Goal: Task Accomplishment & Management: Manage account settings

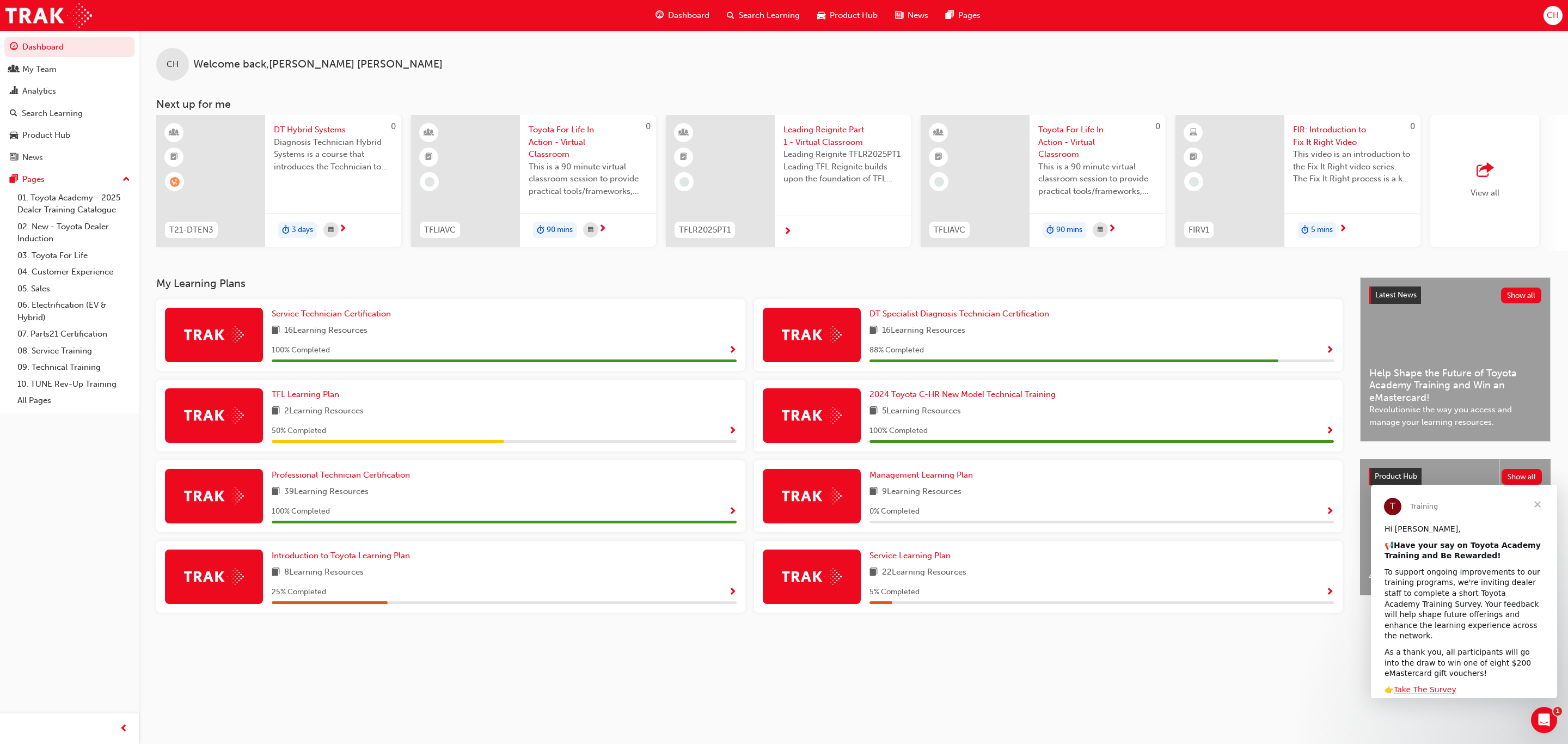
click at [758, 10] on span "Search Learning" at bounding box center [768, 15] width 61 height 13
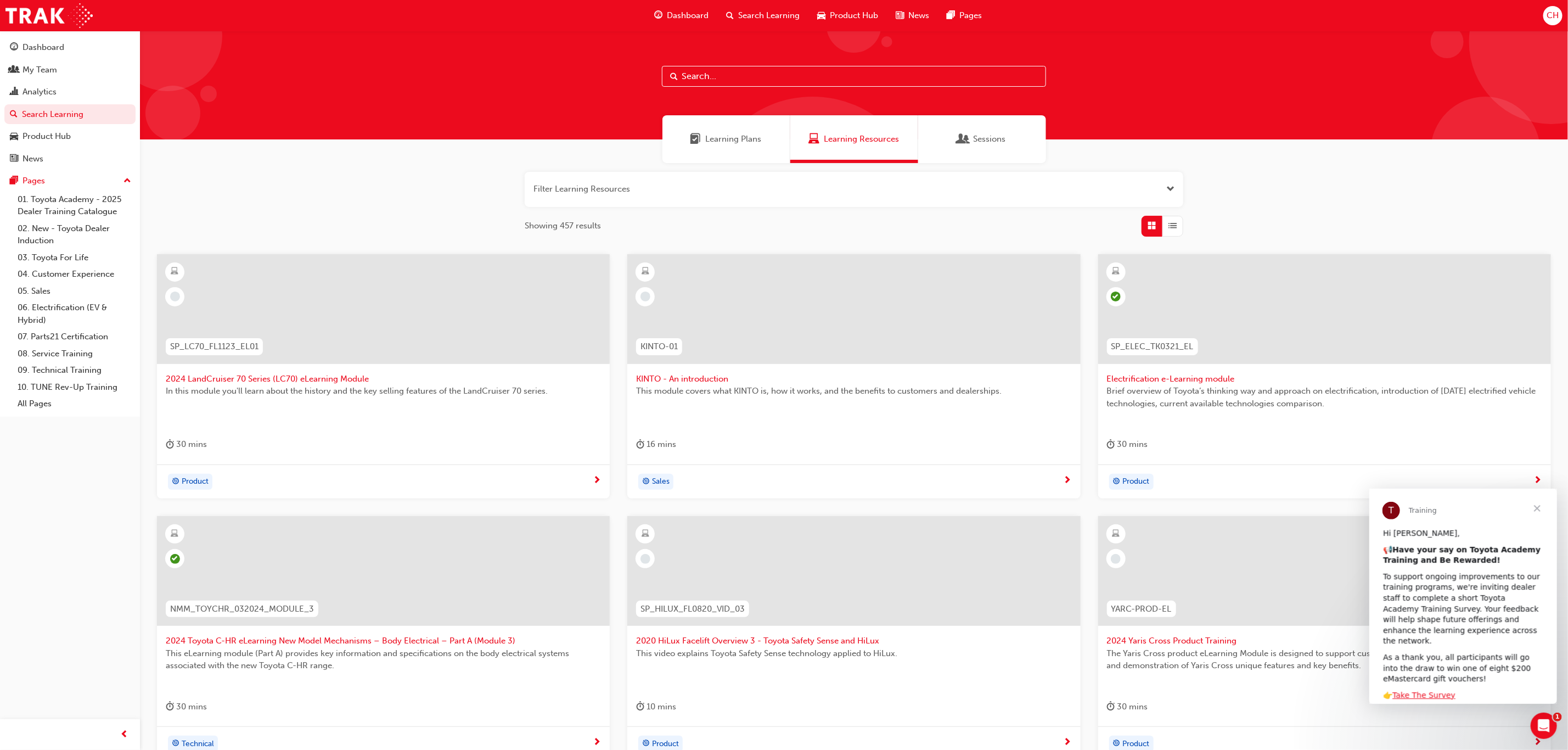
click at [698, 75] on input "text" at bounding box center [853, 76] width 384 height 20
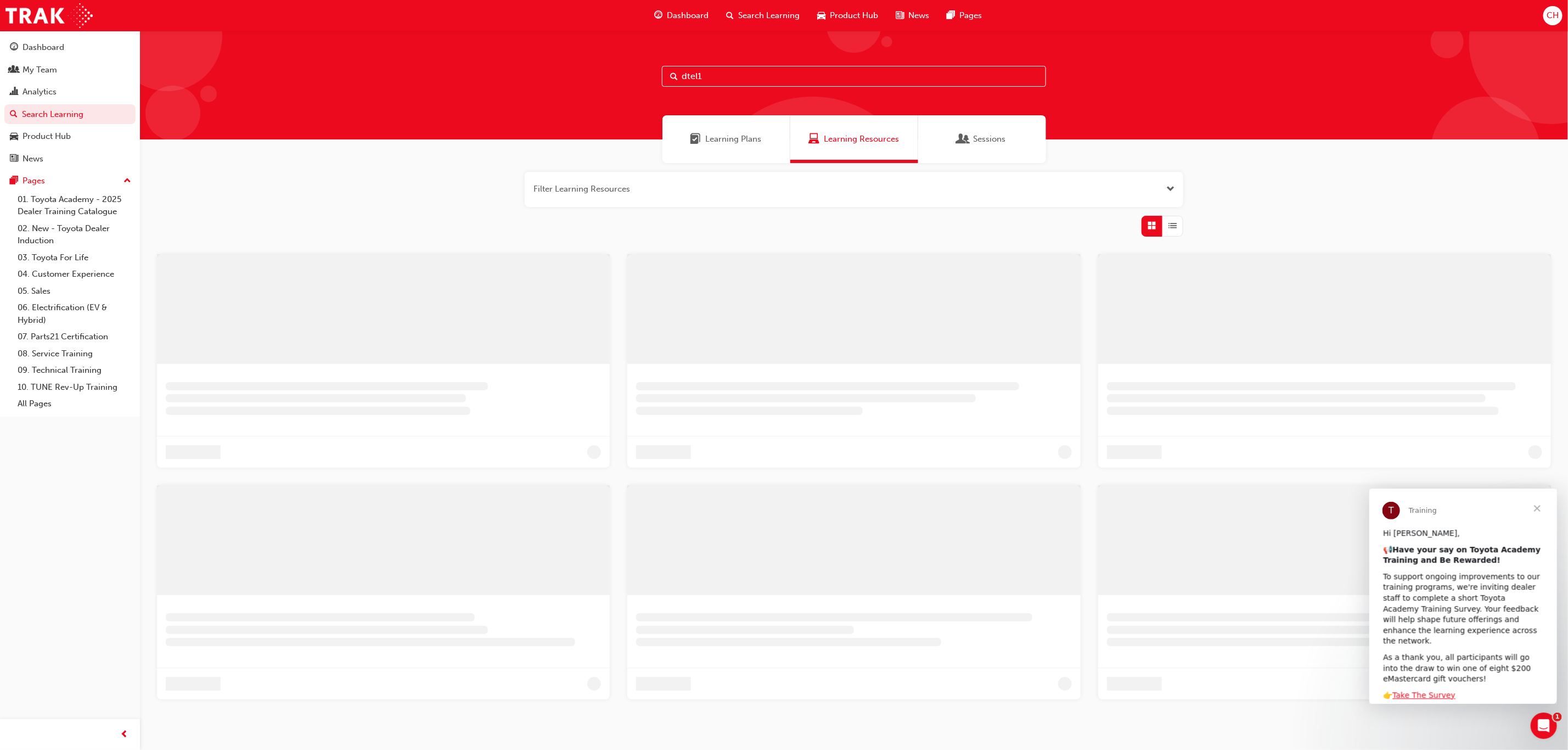
type input "dtel1"
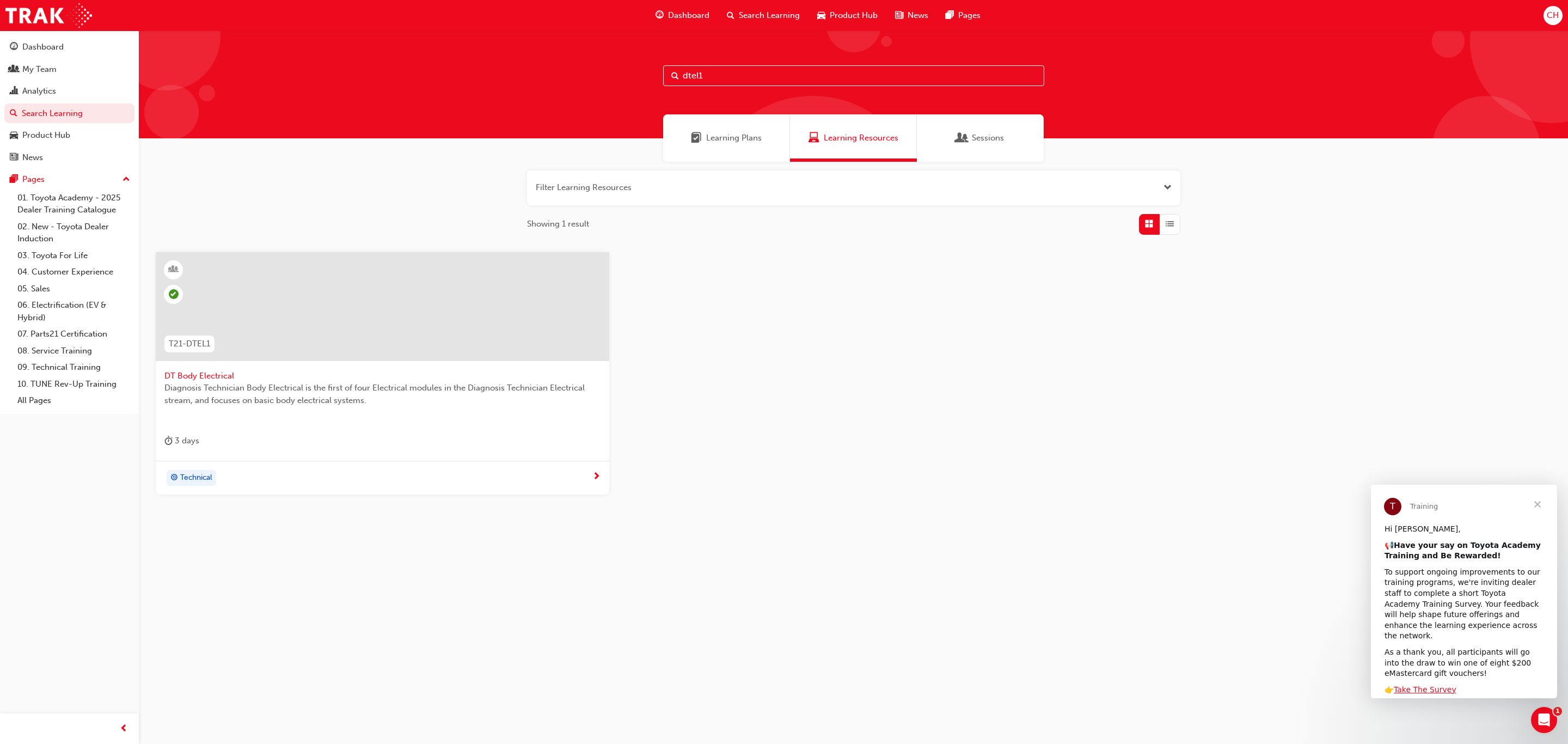
click at [301, 347] on div at bounding box center [382, 306] width 454 height 109
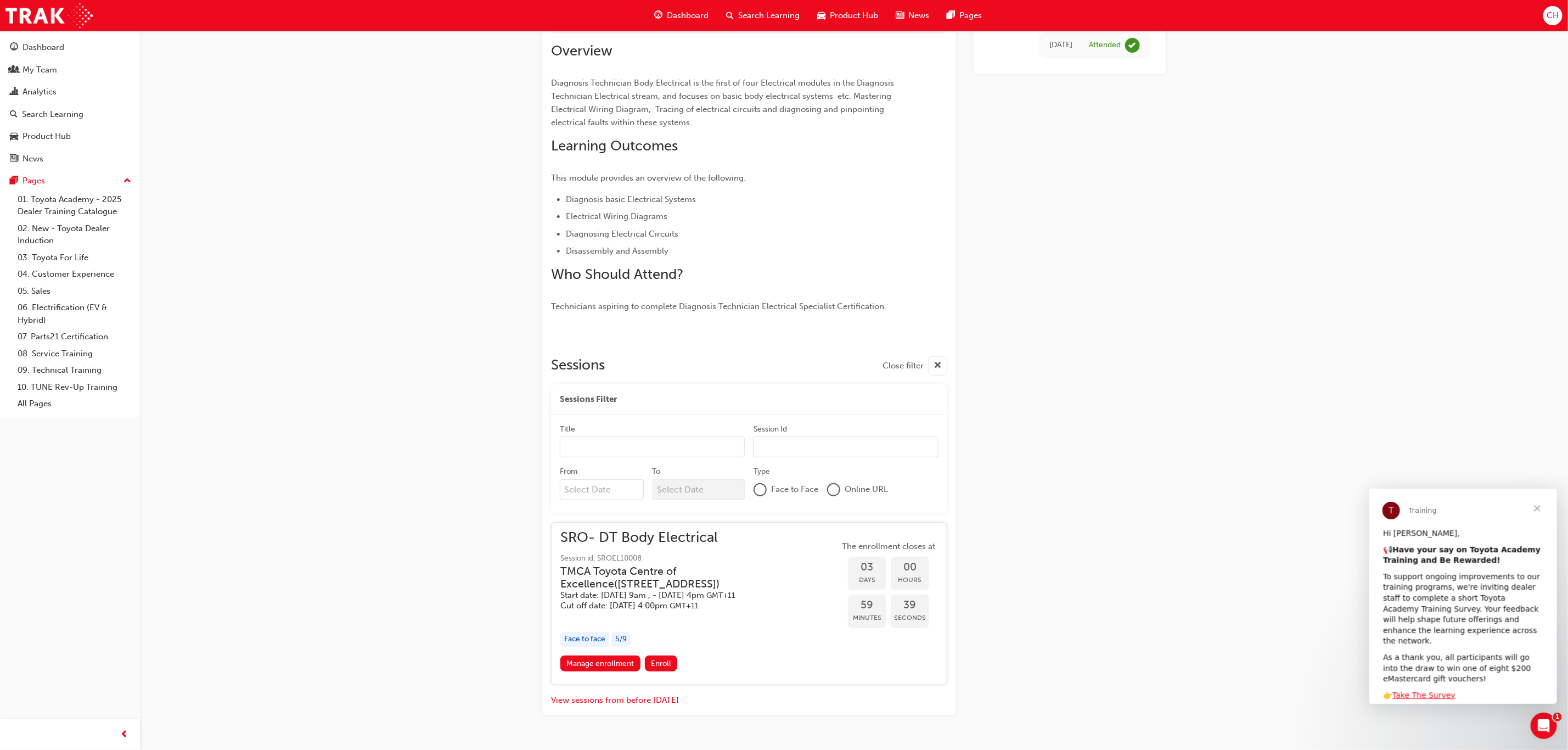
scroll to position [143, 0]
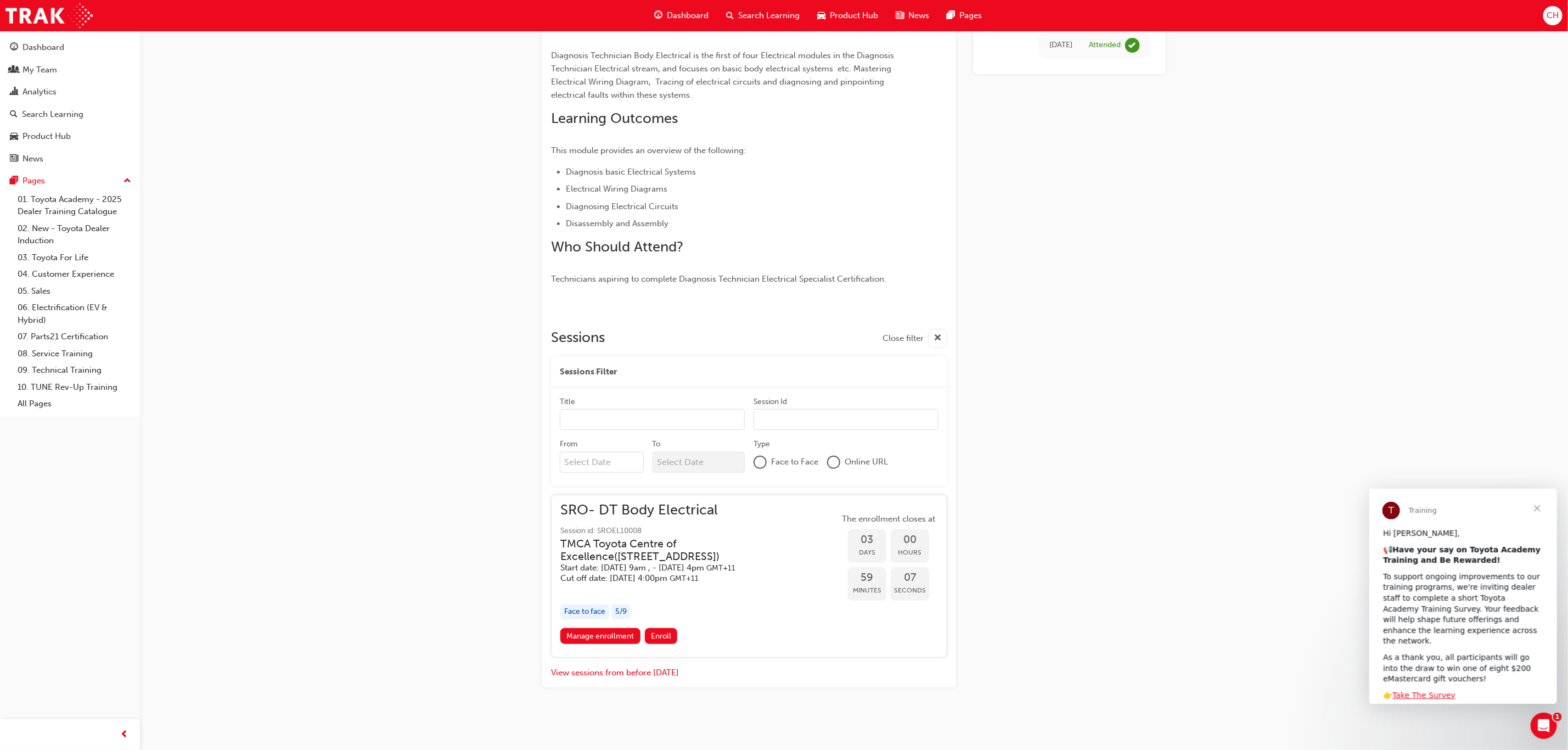
click at [611, 414] on input "Title" at bounding box center [652, 418] width 185 height 20
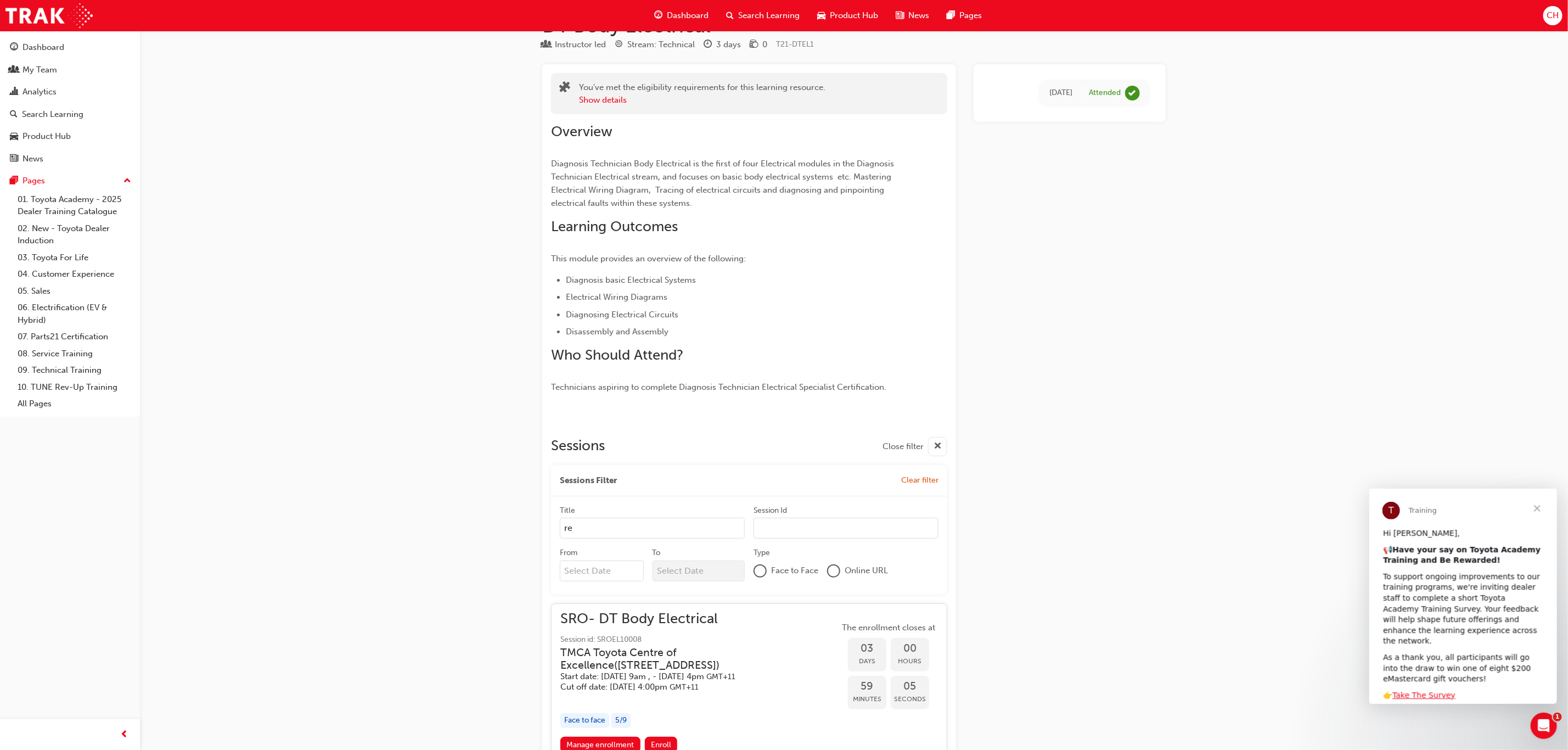
scroll to position [6, 0]
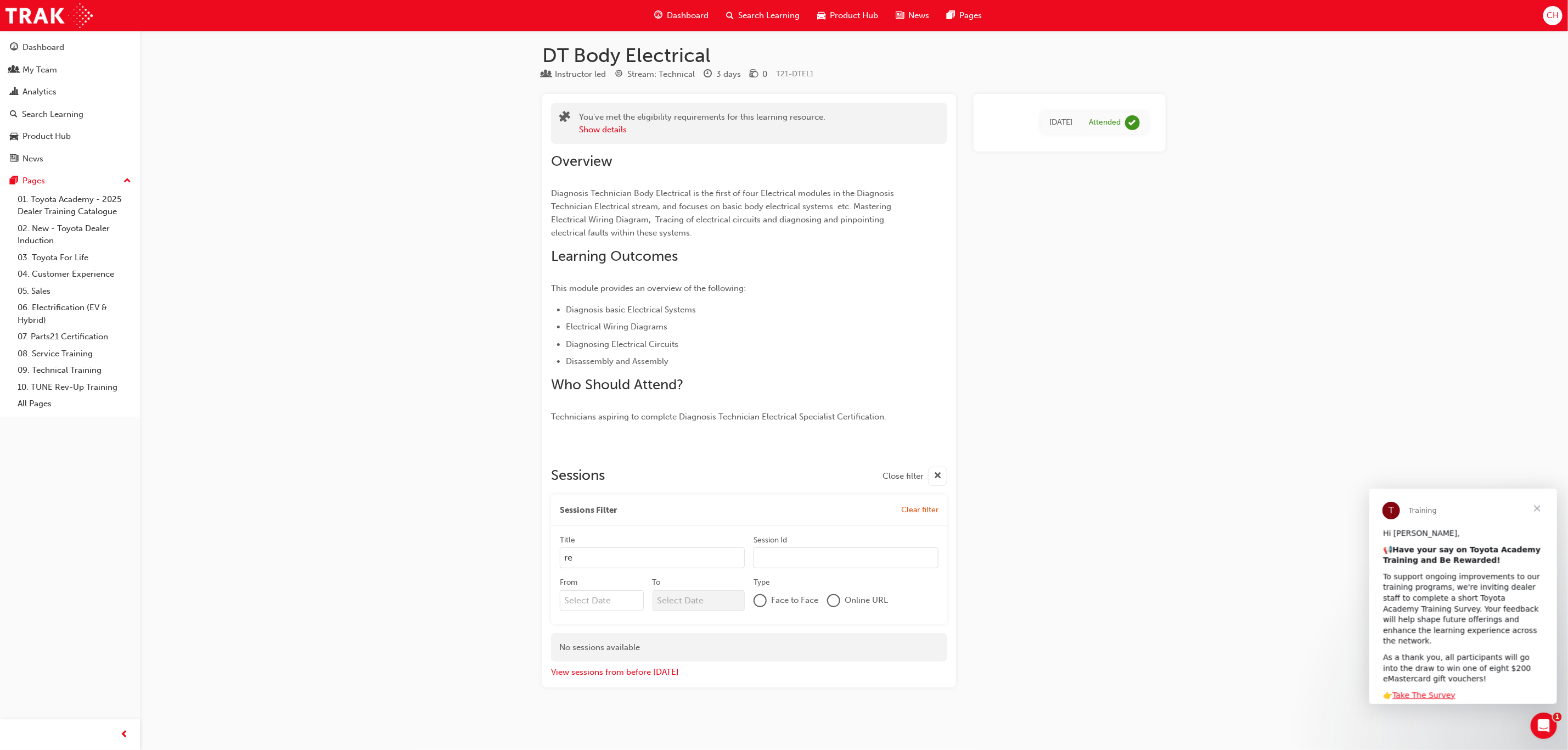
type input "reg"
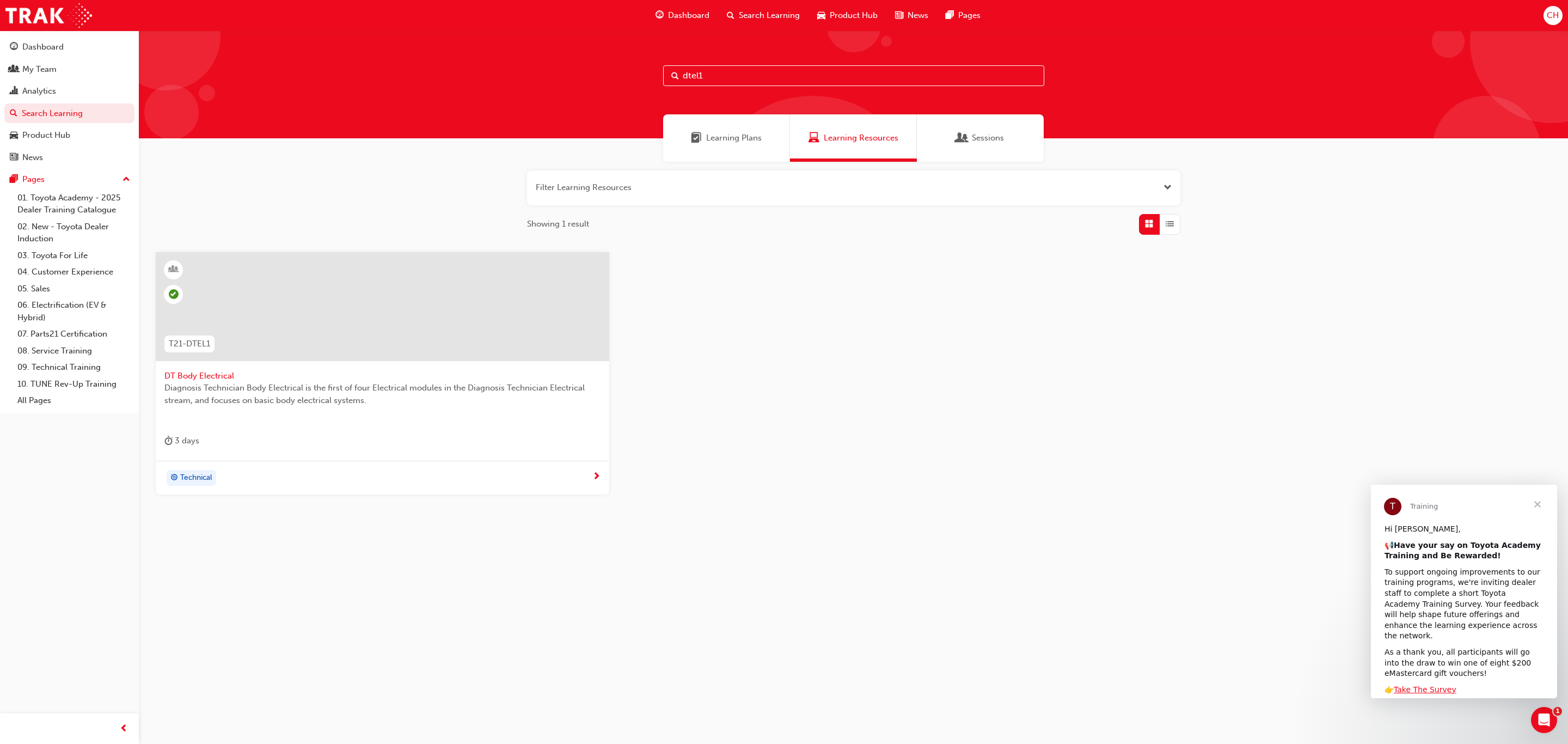
click at [469, 318] on div at bounding box center [382, 306] width 454 height 109
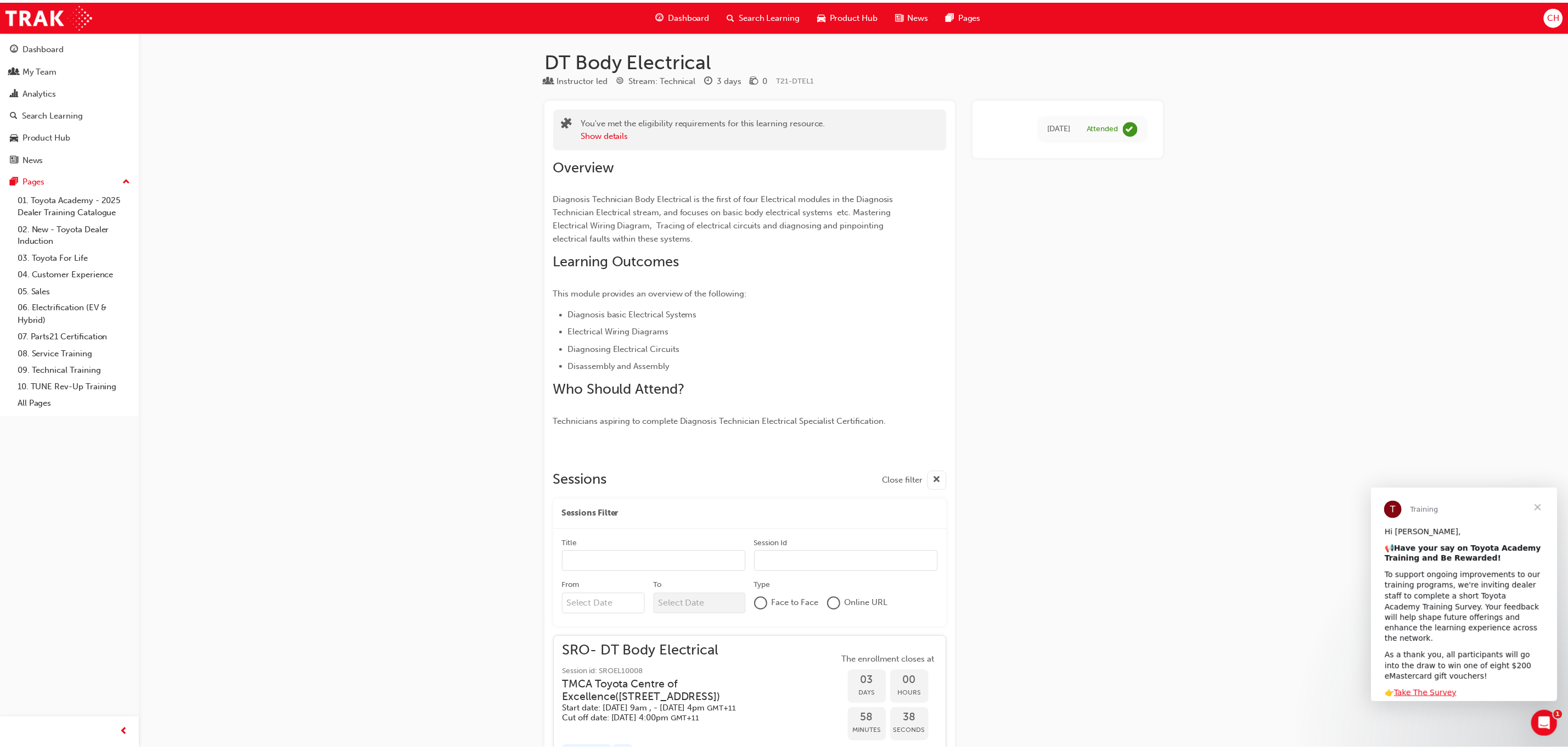
scroll to position [143, 0]
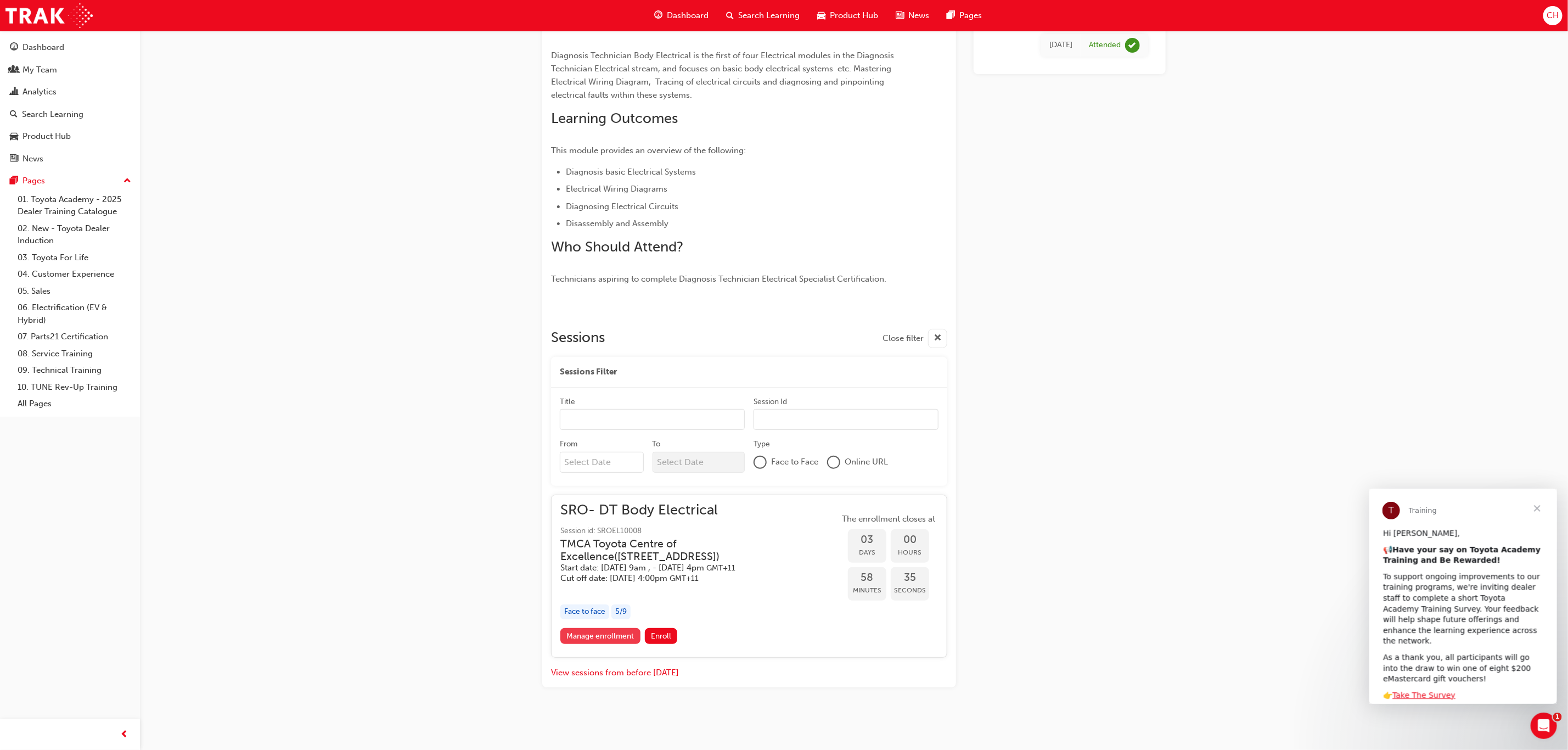
click at [610, 634] on link "Manage enrollment" at bounding box center [600, 635] width 80 height 16
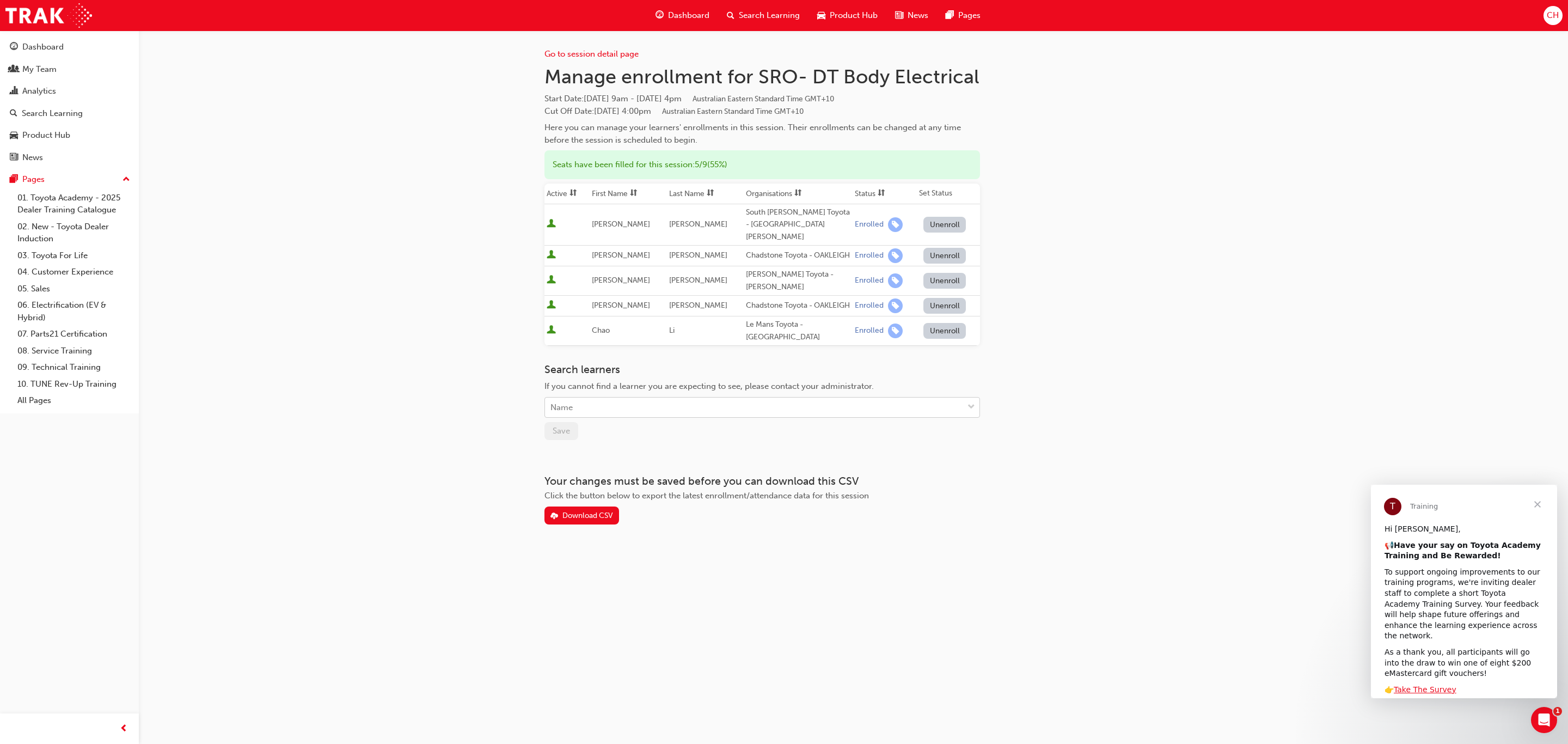
click at [581, 398] on div "Name" at bounding box center [754, 407] width 418 height 19
type input "r"
type input "[PERSON_NAME]"
click at [972, 400] on span "down-icon" at bounding box center [971, 407] width 8 height 14
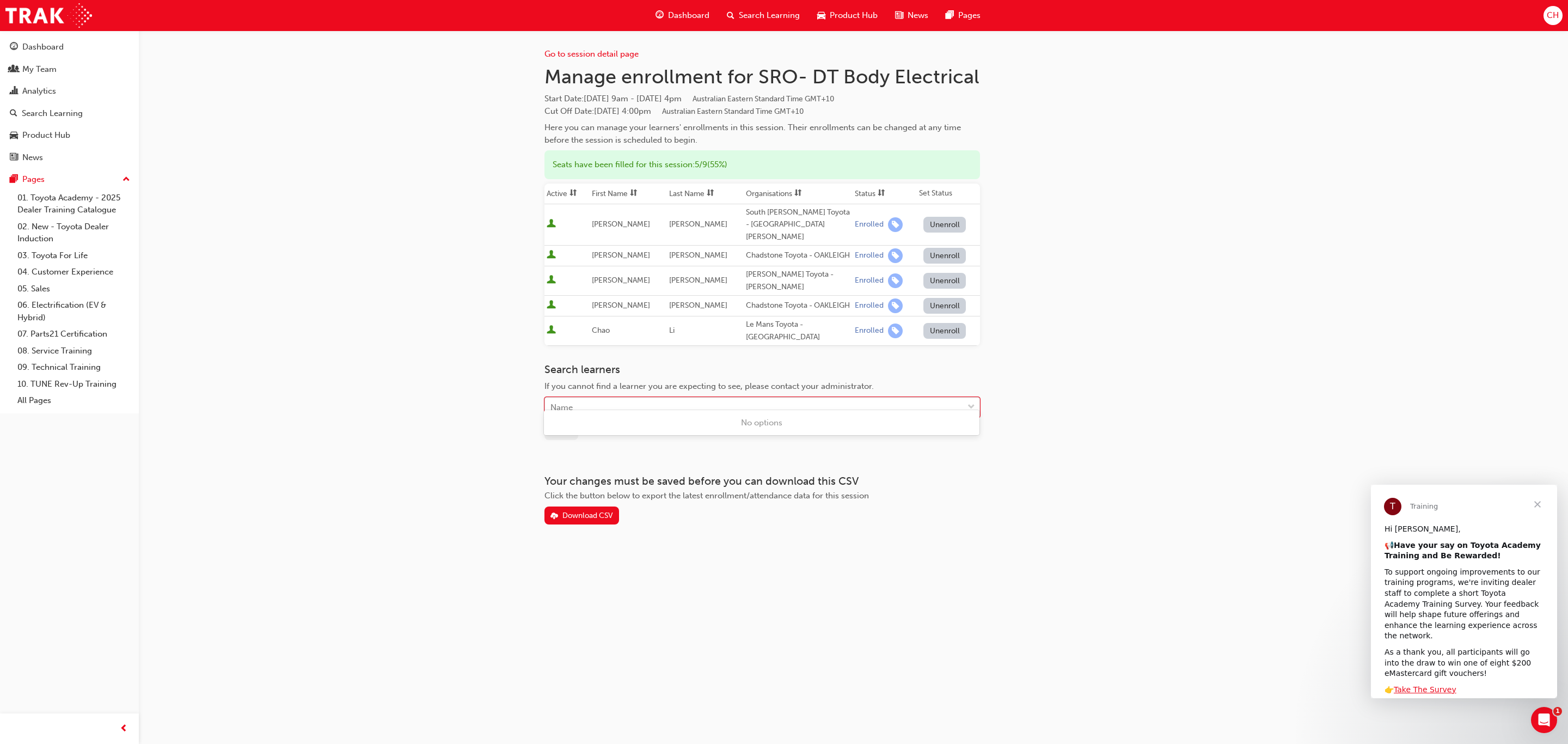
click at [970, 400] on span "down-icon" at bounding box center [971, 407] width 8 height 14
click at [596, 398] on div "Name" at bounding box center [754, 407] width 418 height 19
click at [565, 401] on div "Name" at bounding box center [561, 407] width 22 height 13
type input "[PERSON_NAME]"
click at [621, 398] on div "Name" at bounding box center [754, 407] width 418 height 19
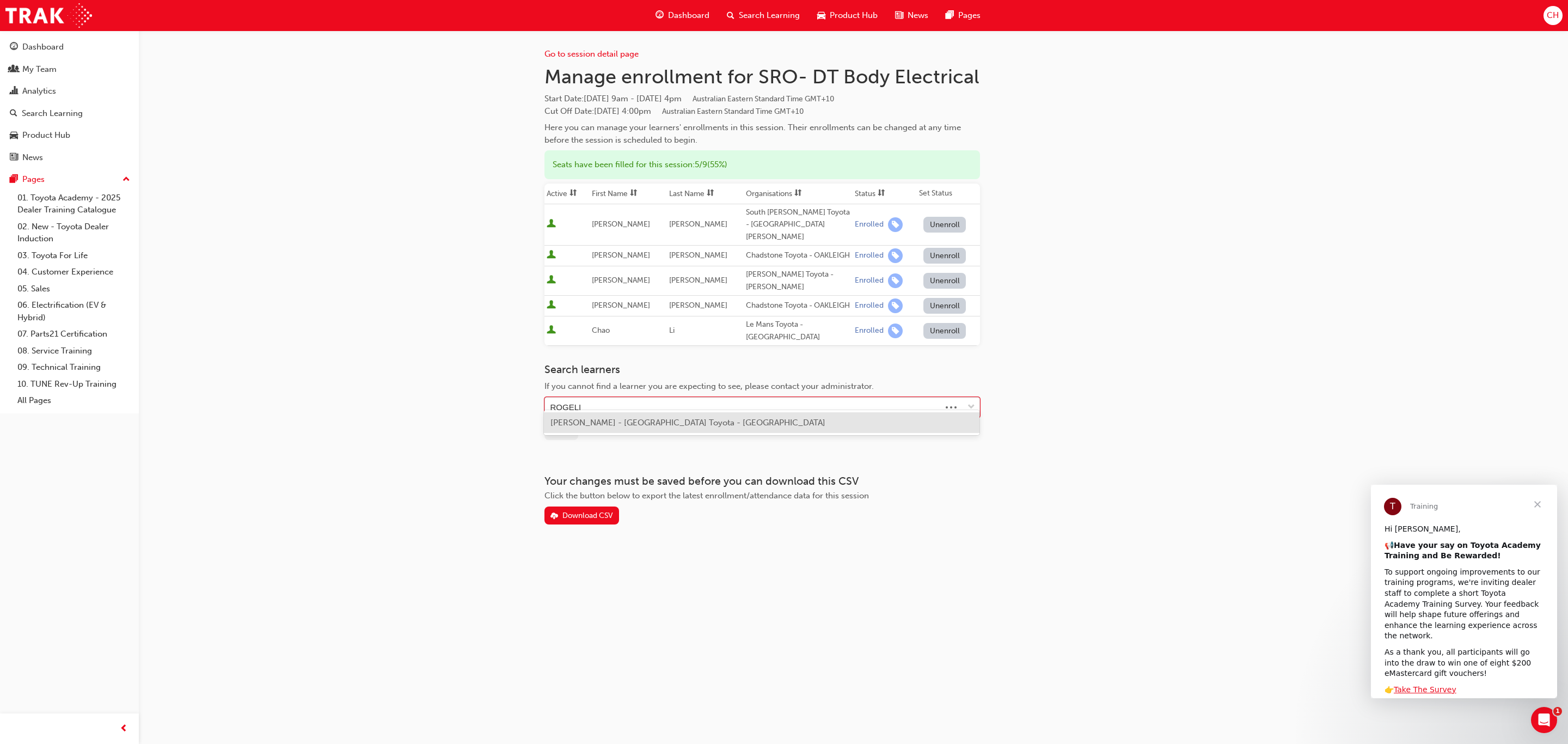
type input "[PERSON_NAME]"
click at [661, 426] on span "[PERSON_NAME] - [GEOGRAPHIC_DATA] Toyota - [GEOGRAPHIC_DATA]" at bounding box center [687, 423] width 275 height 10
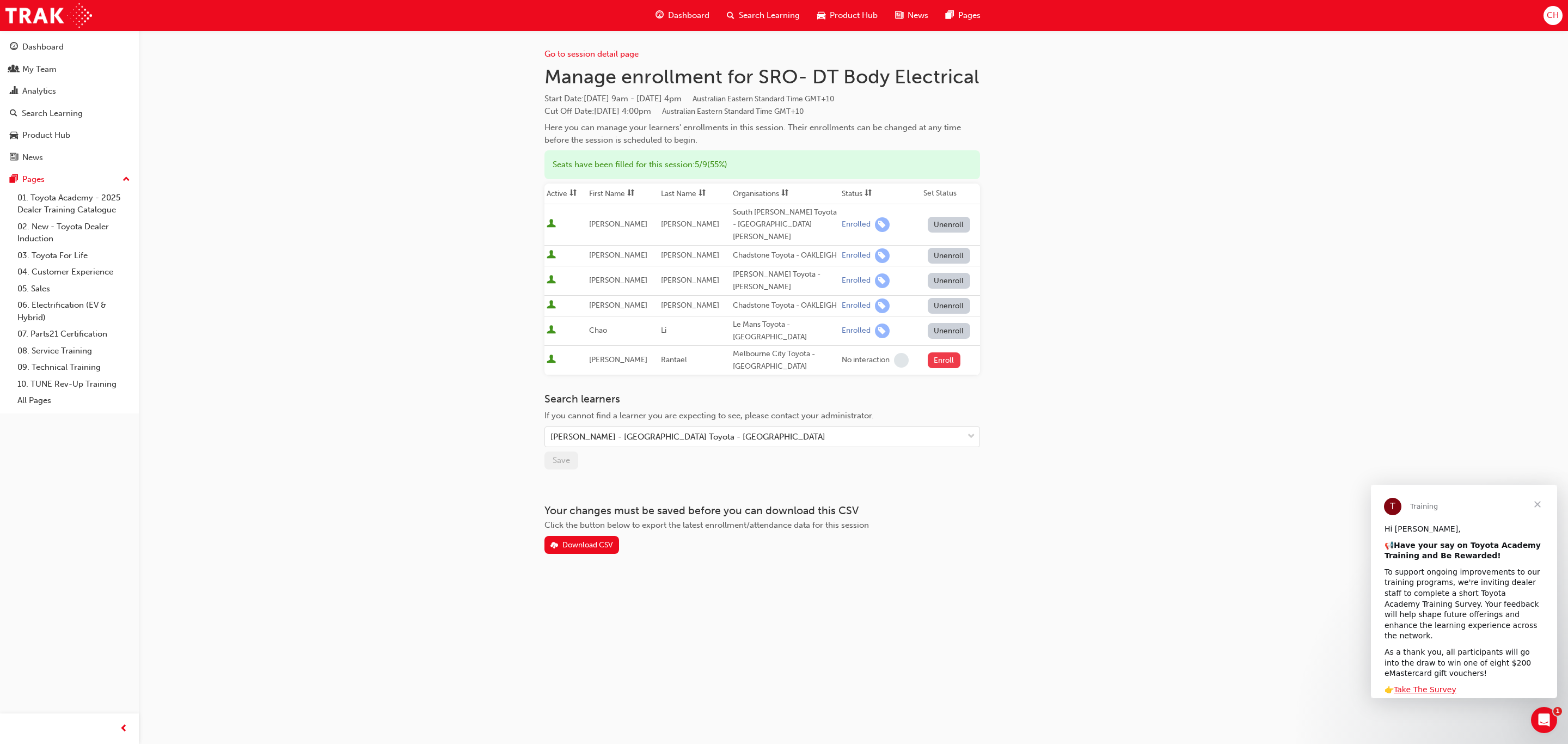
click at [946, 352] on button "Enroll" at bounding box center [944, 360] width 33 height 15
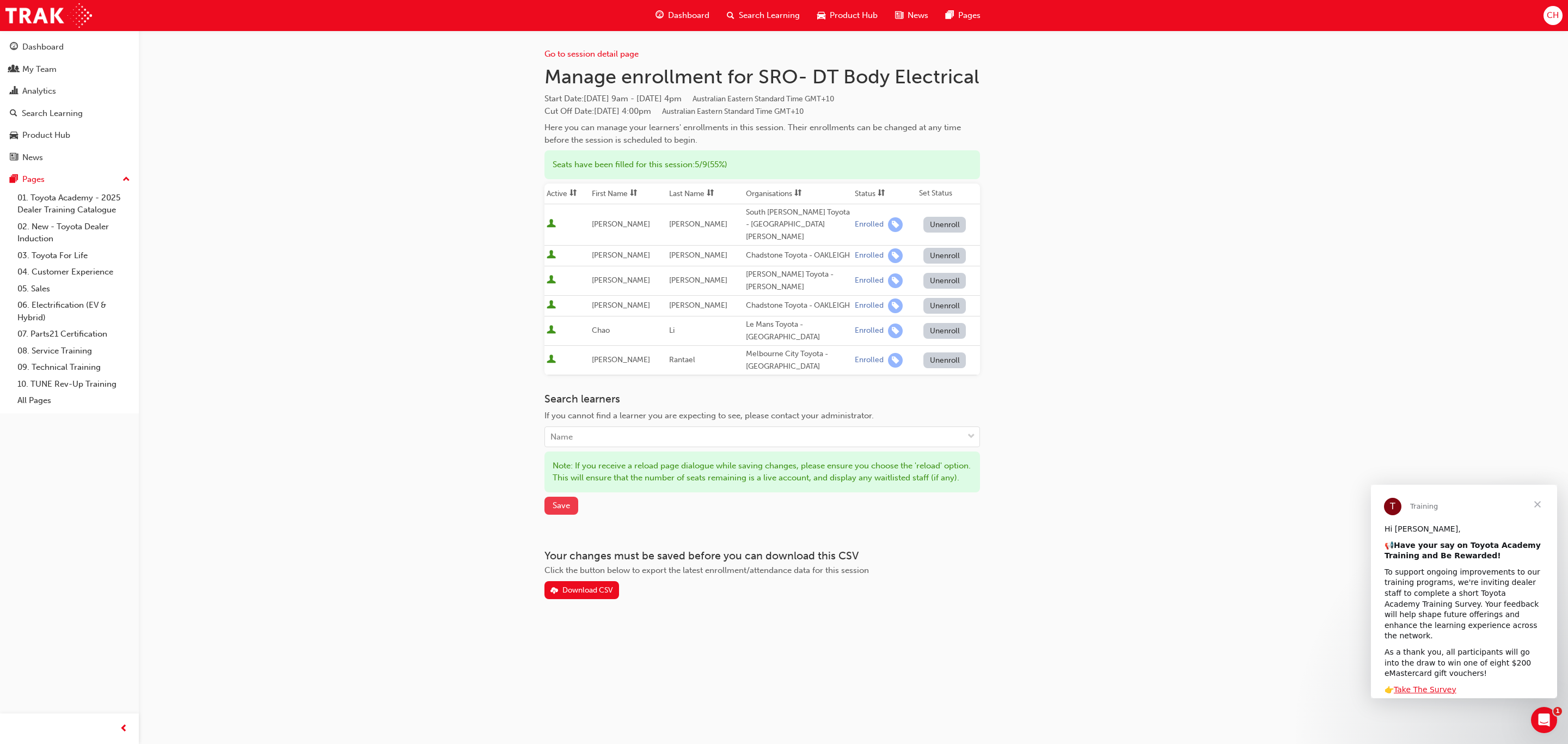
click at [564, 510] on span "Save" at bounding box center [562, 505] width 17 height 10
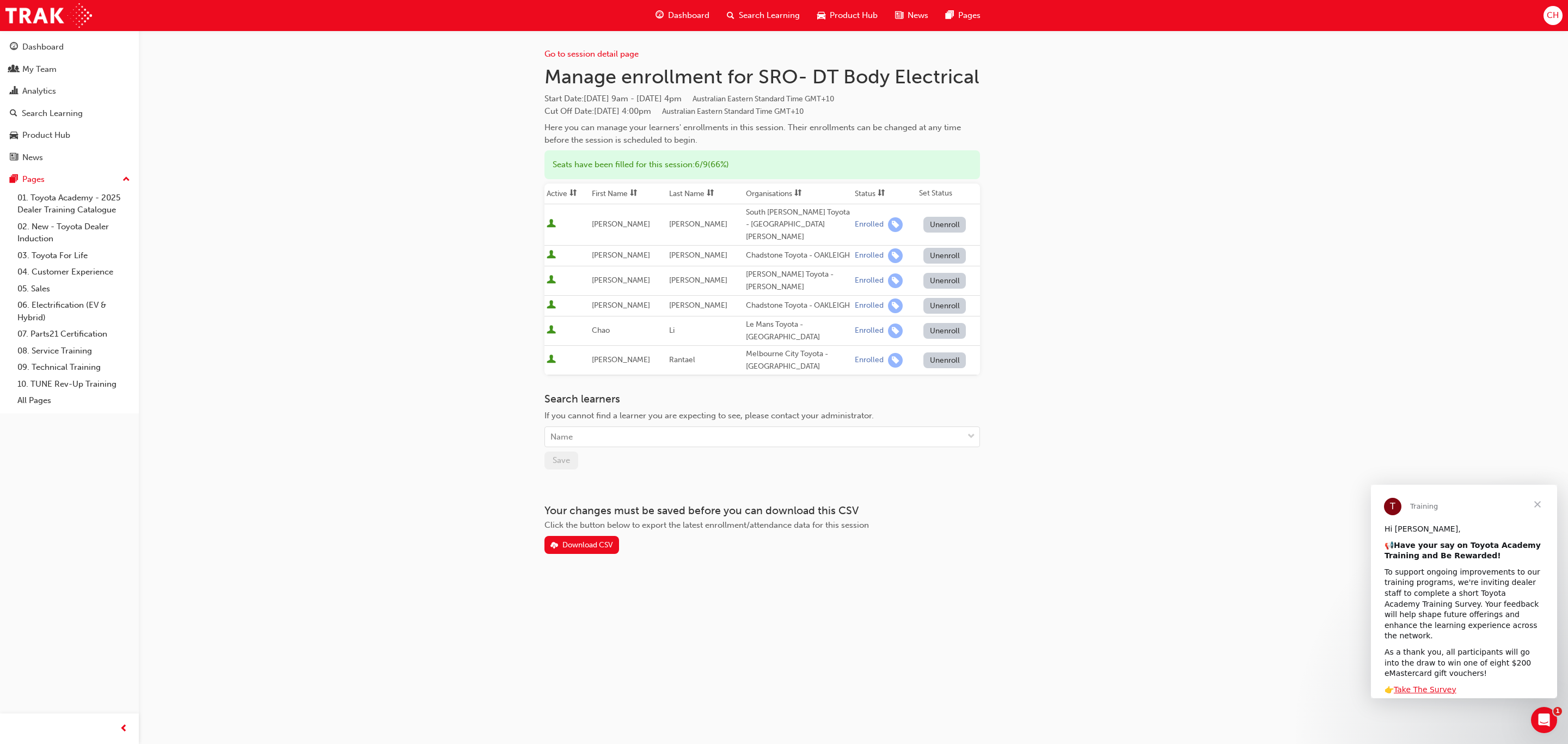
click at [762, 16] on span "Search Learning" at bounding box center [768, 15] width 61 height 13
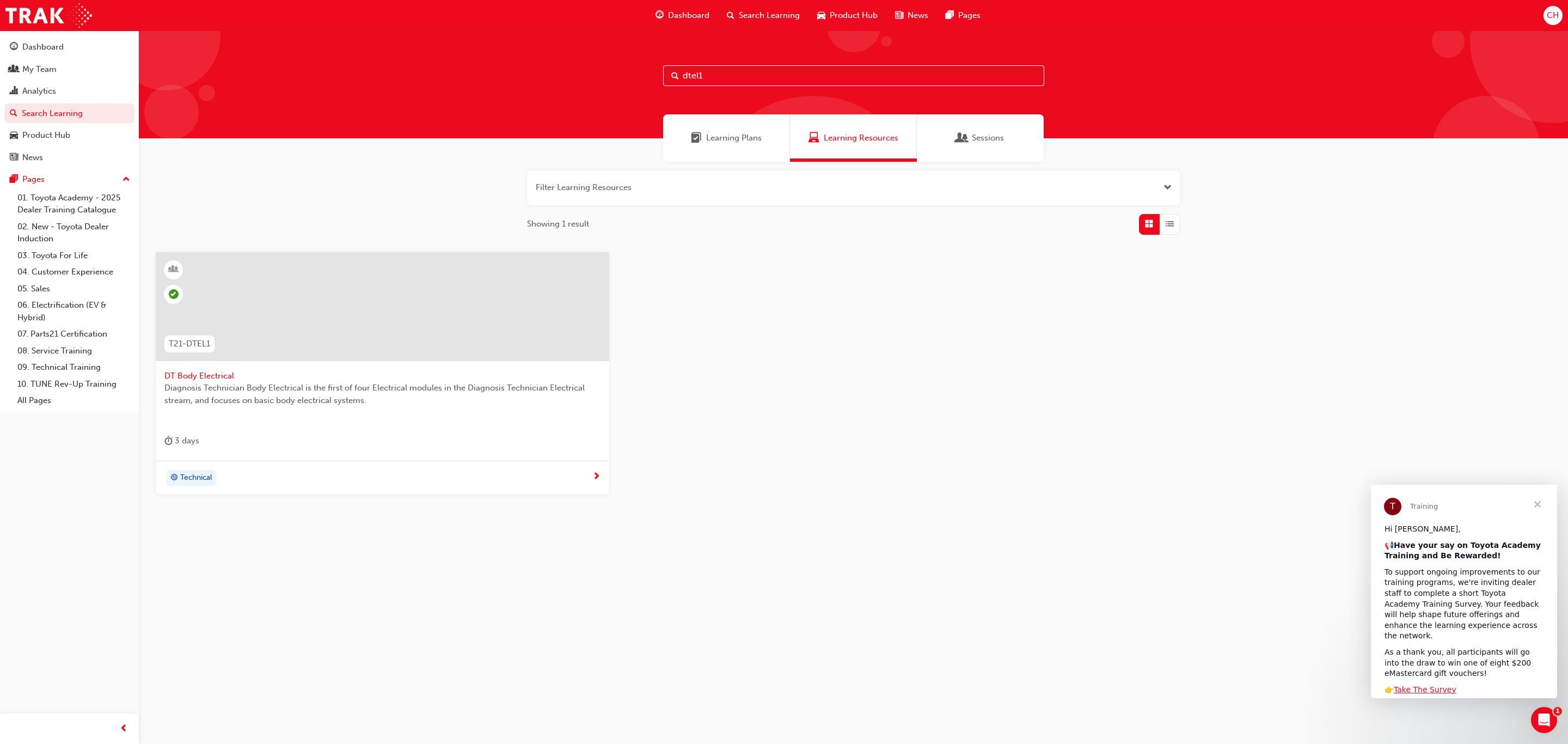
drag, startPoint x: 714, startPoint y: 77, endPoint x: 663, endPoint y: 100, distance: 55.9
click at [664, 79] on input "dtel1" at bounding box center [853, 75] width 381 height 20
type input "DTEN1"
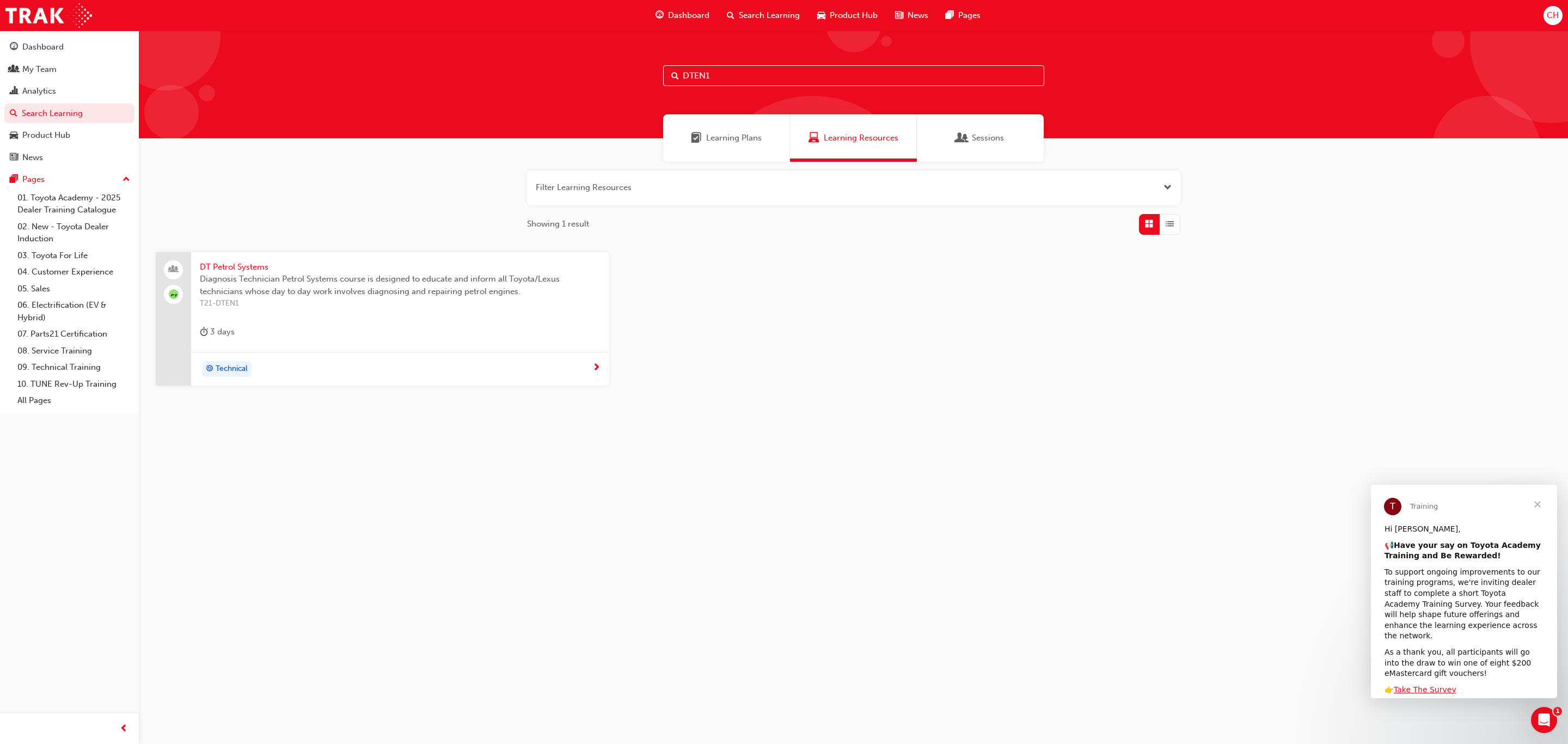
click at [387, 322] on div "DT Petrol Systems Diagnosis Technician Petrol Systems course is designed to edu…" at bounding box center [399, 301] width 418 height 99
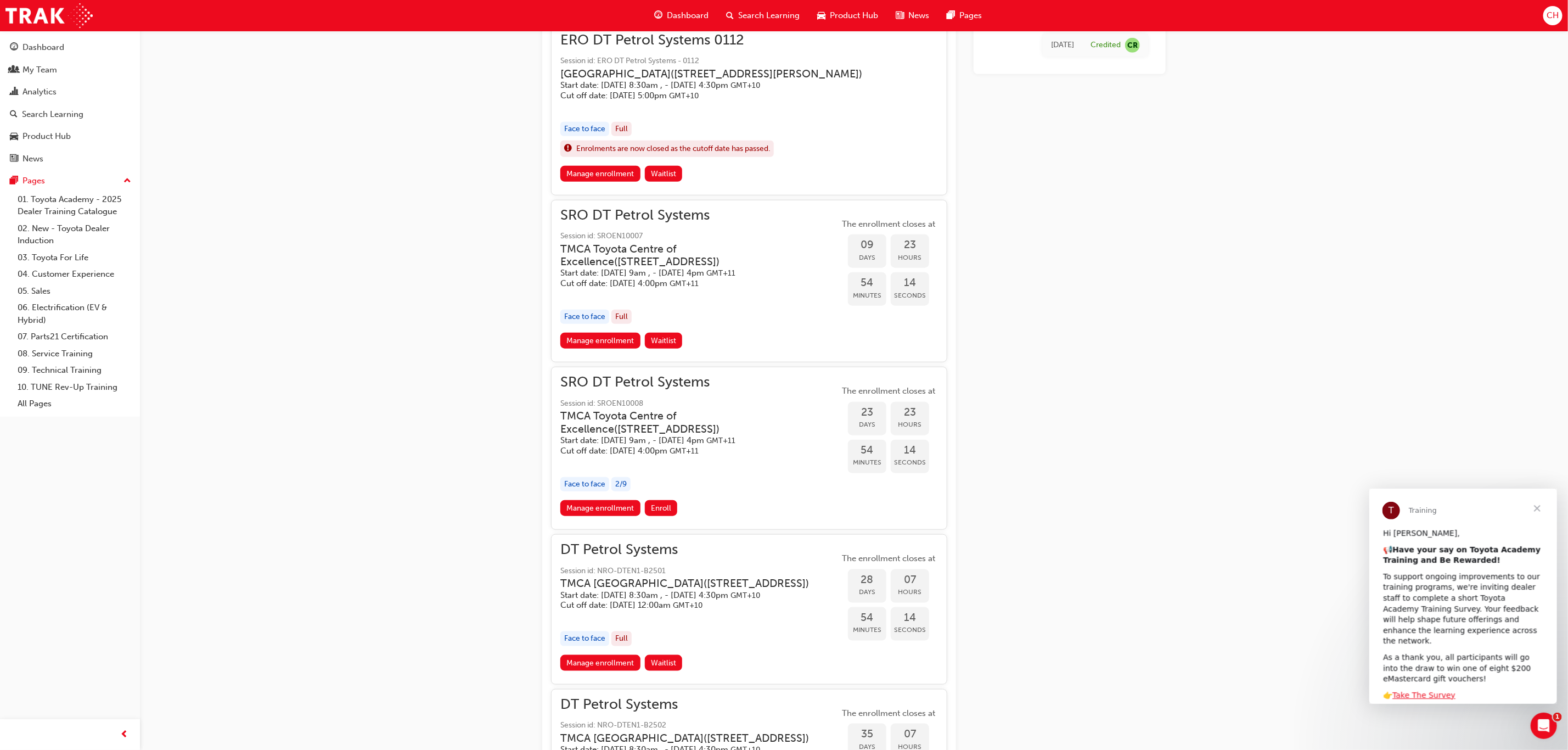
scroll to position [659, 0]
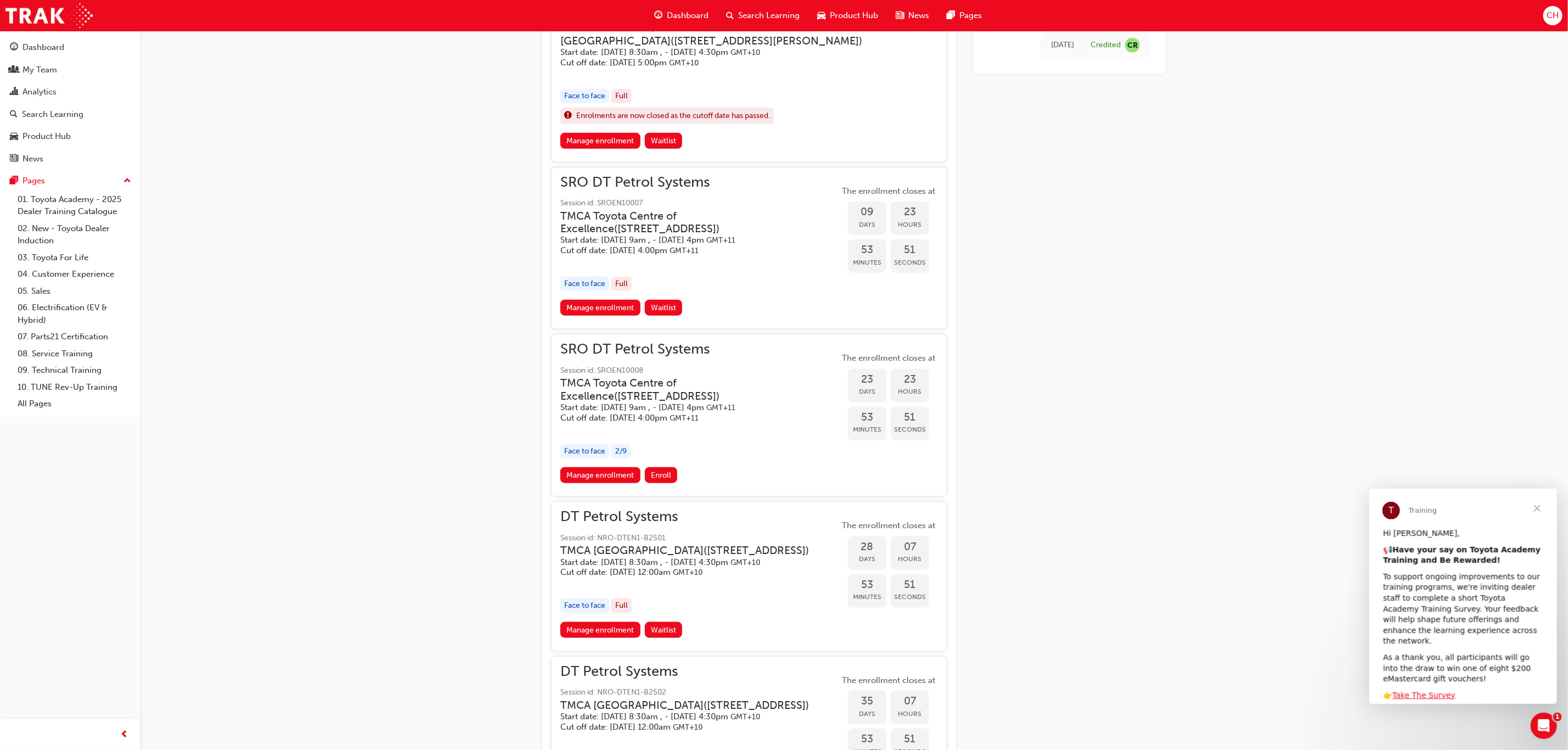
click at [685, 402] on h3 "TMCA Toyota Centre of Excellence ( [STREET_ADDRESS] )" at bounding box center [691, 389] width 262 height 26
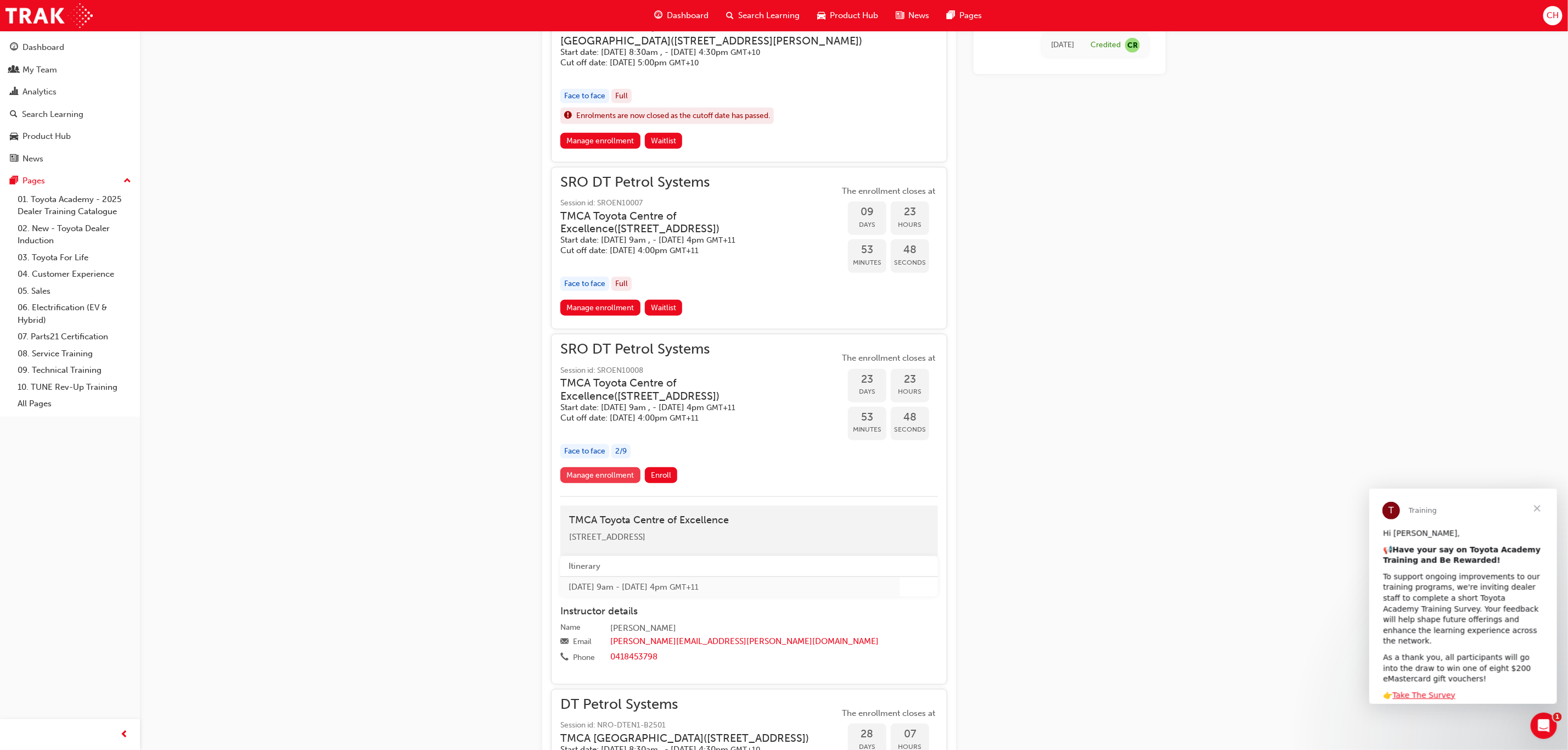
click at [606, 482] on link "Manage enrollment" at bounding box center [600, 475] width 80 height 16
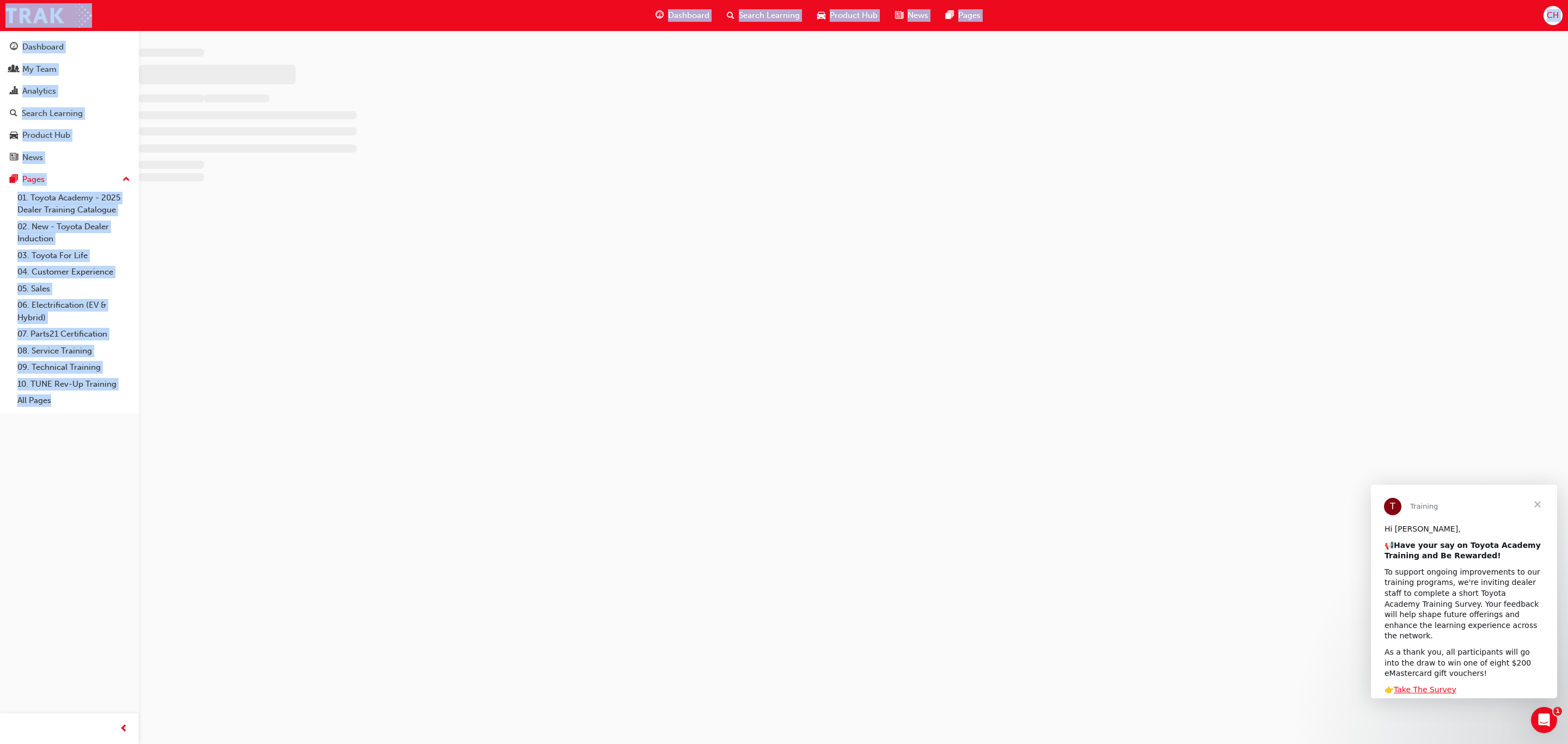
click at [601, 479] on div at bounding box center [784, 372] width 1568 height 744
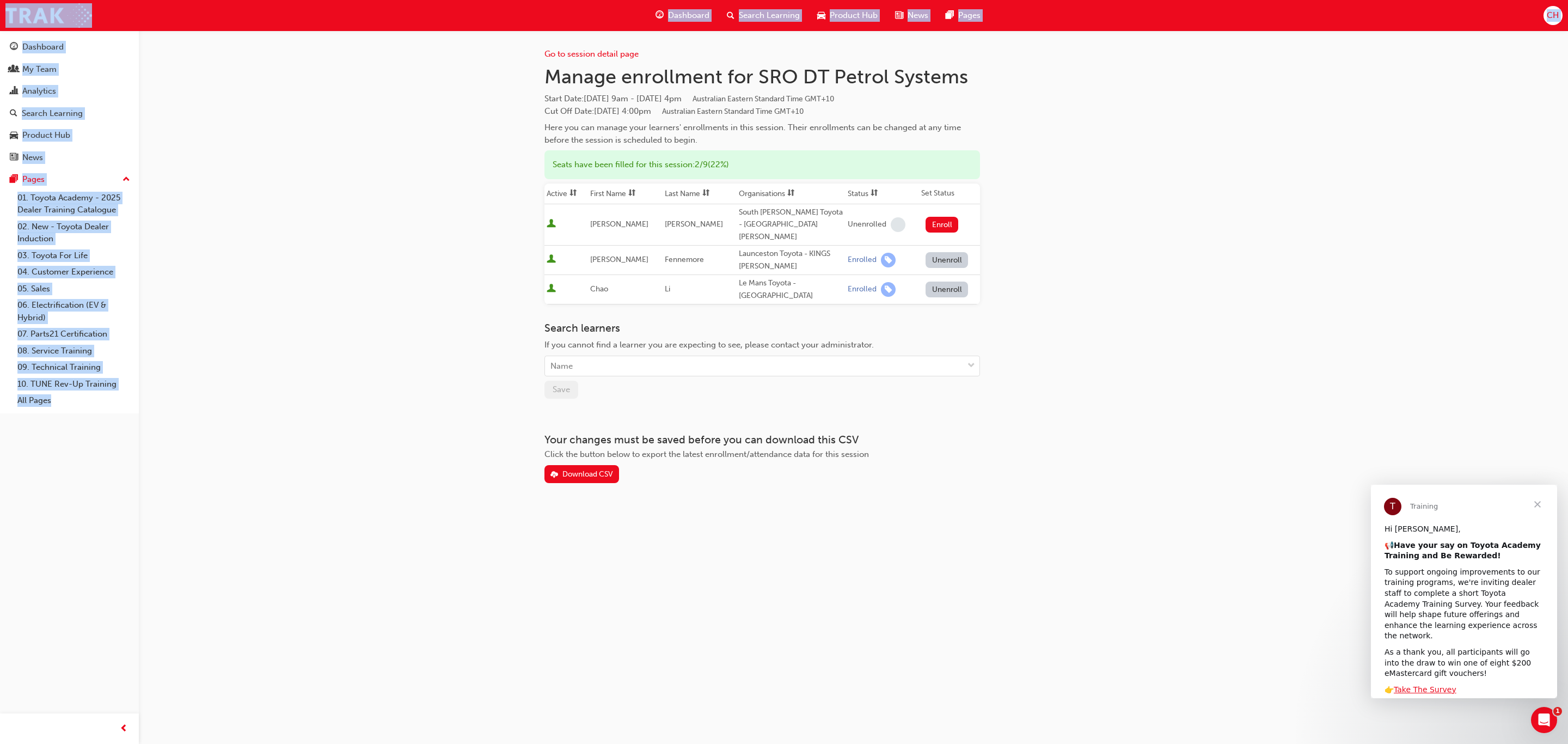
click at [1070, 360] on div "Go to session detail page Manage enrollment for SRO DT Petrol Systems Start Dat…" at bounding box center [853, 257] width 619 height 453
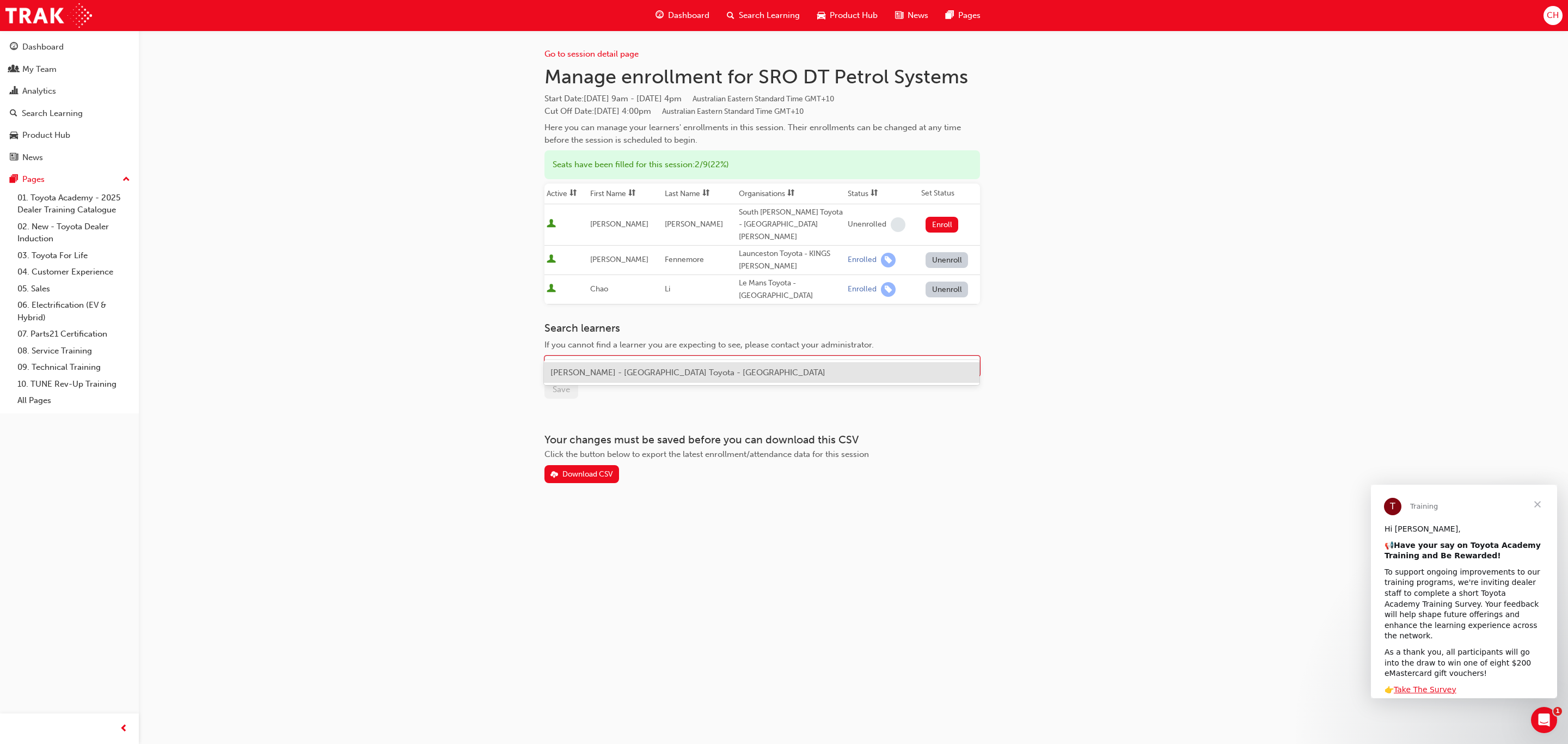
click at [575, 356] on div "Name" at bounding box center [754, 366] width 418 height 19
type input "ROG"
click at [588, 374] on span "[PERSON_NAME] - [GEOGRAPHIC_DATA] Toyota - [GEOGRAPHIC_DATA]" at bounding box center [687, 372] width 275 height 10
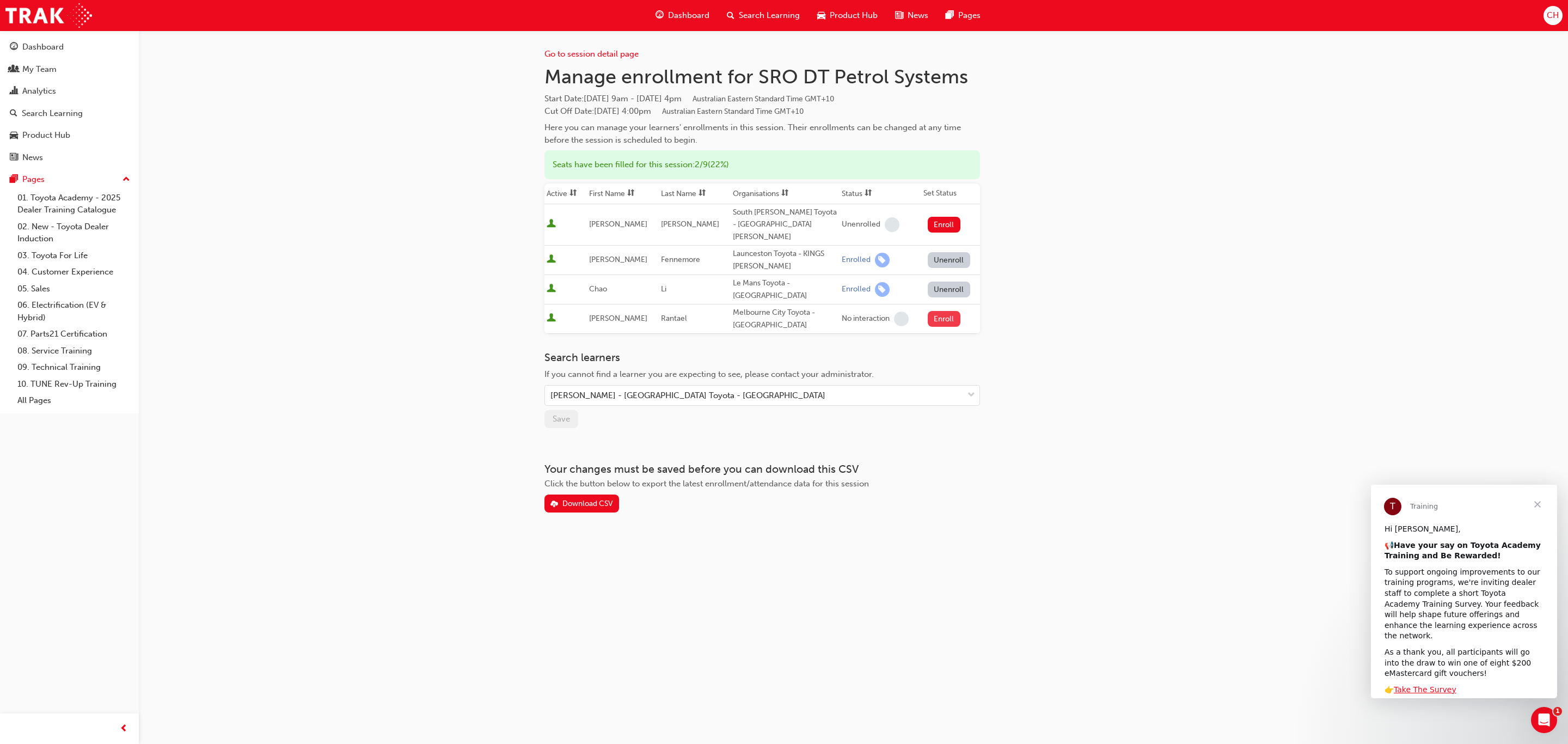
click at [939, 311] on button "Enroll" at bounding box center [944, 318] width 33 height 15
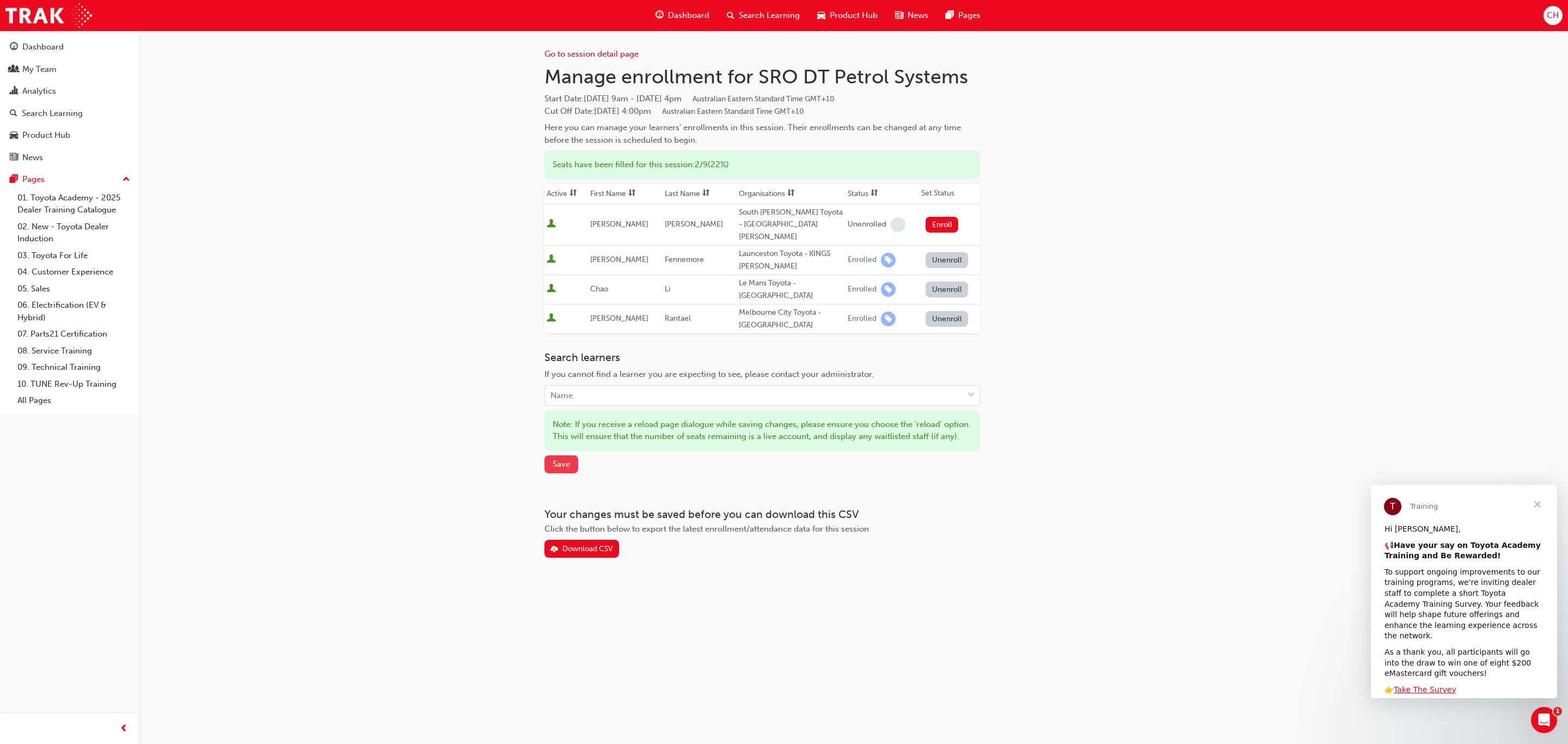
click at [555, 459] on span "Save" at bounding box center [562, 464] width 17 height 10
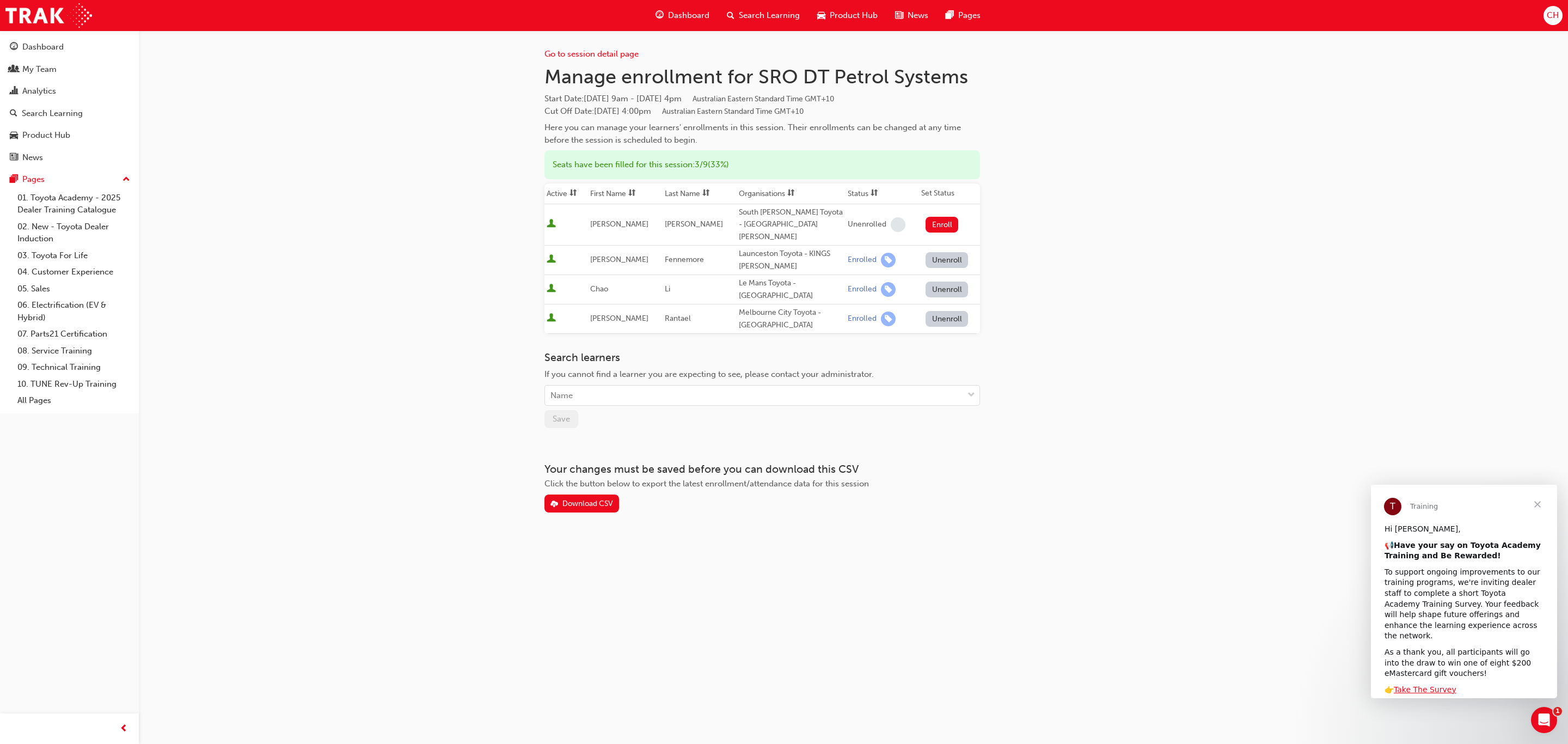
click at [751, 15] on span "Search Learning" at bounding box center [768, 15] width 61 height 13
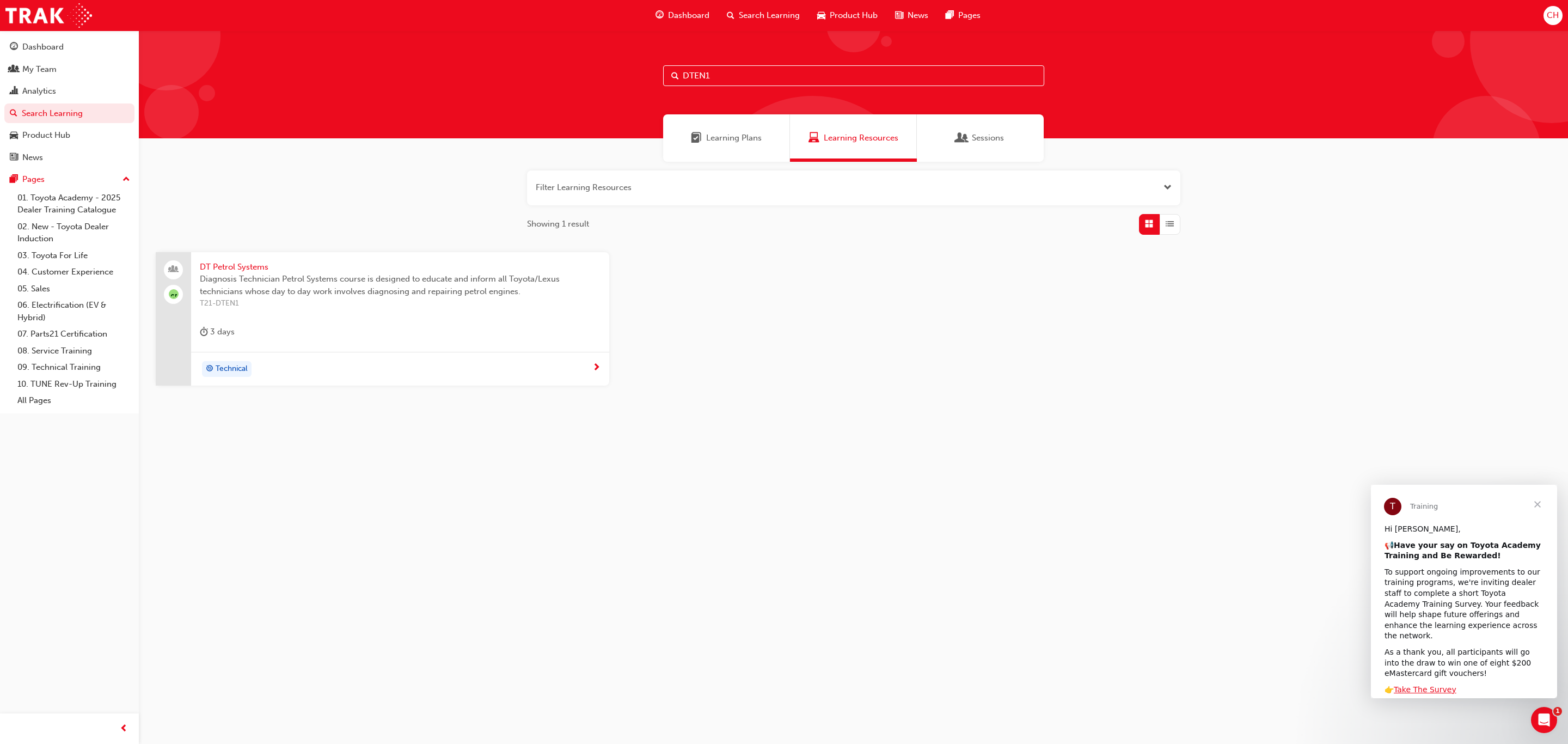
drag, startPoint x: 730, startPoint y: 86, endPoint x: 662, endPoint y: 75, distance: 68.9
click at [663, 75] on input "DTEN1" at bounding box center [853, 75] width 381 height 20
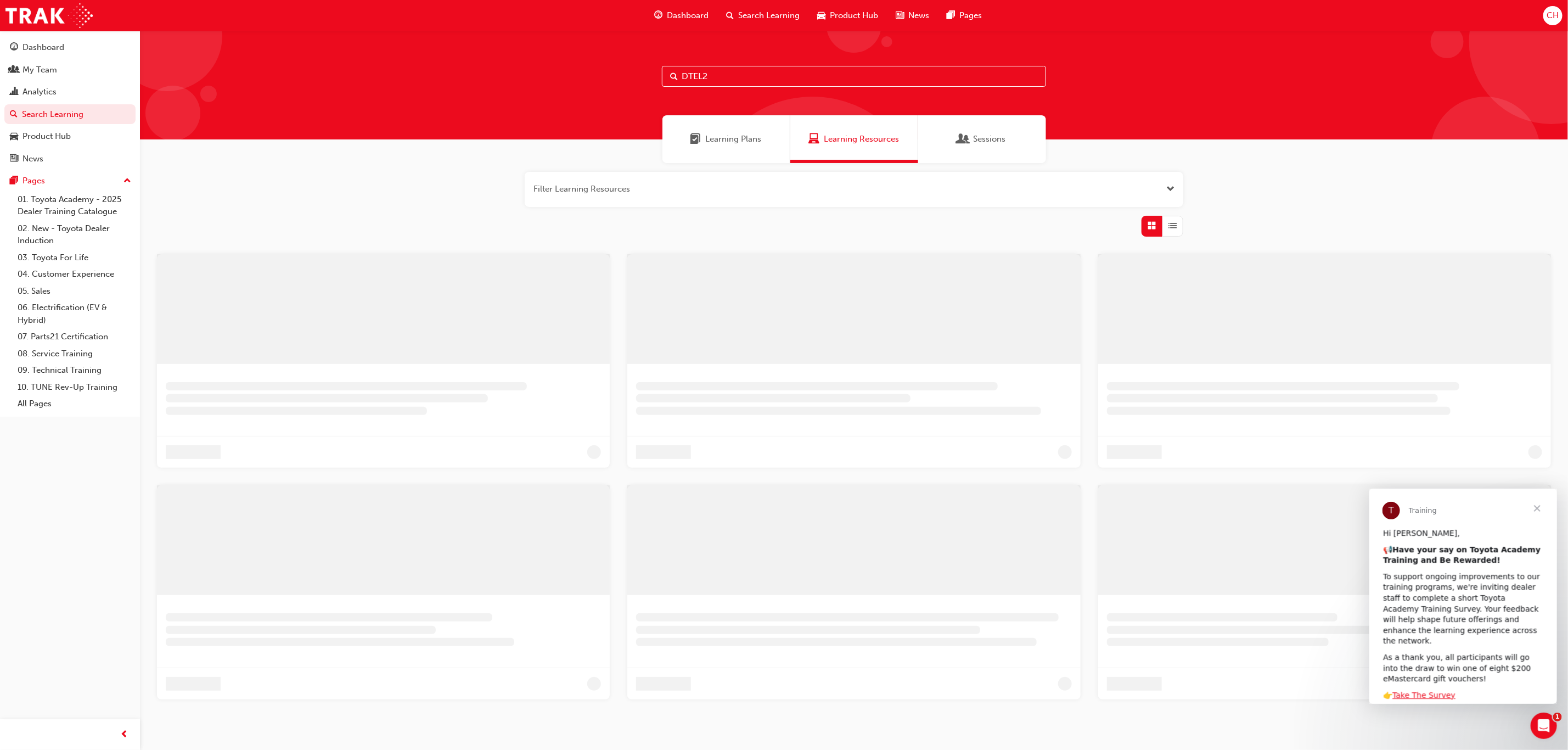
type input "DTEL2"
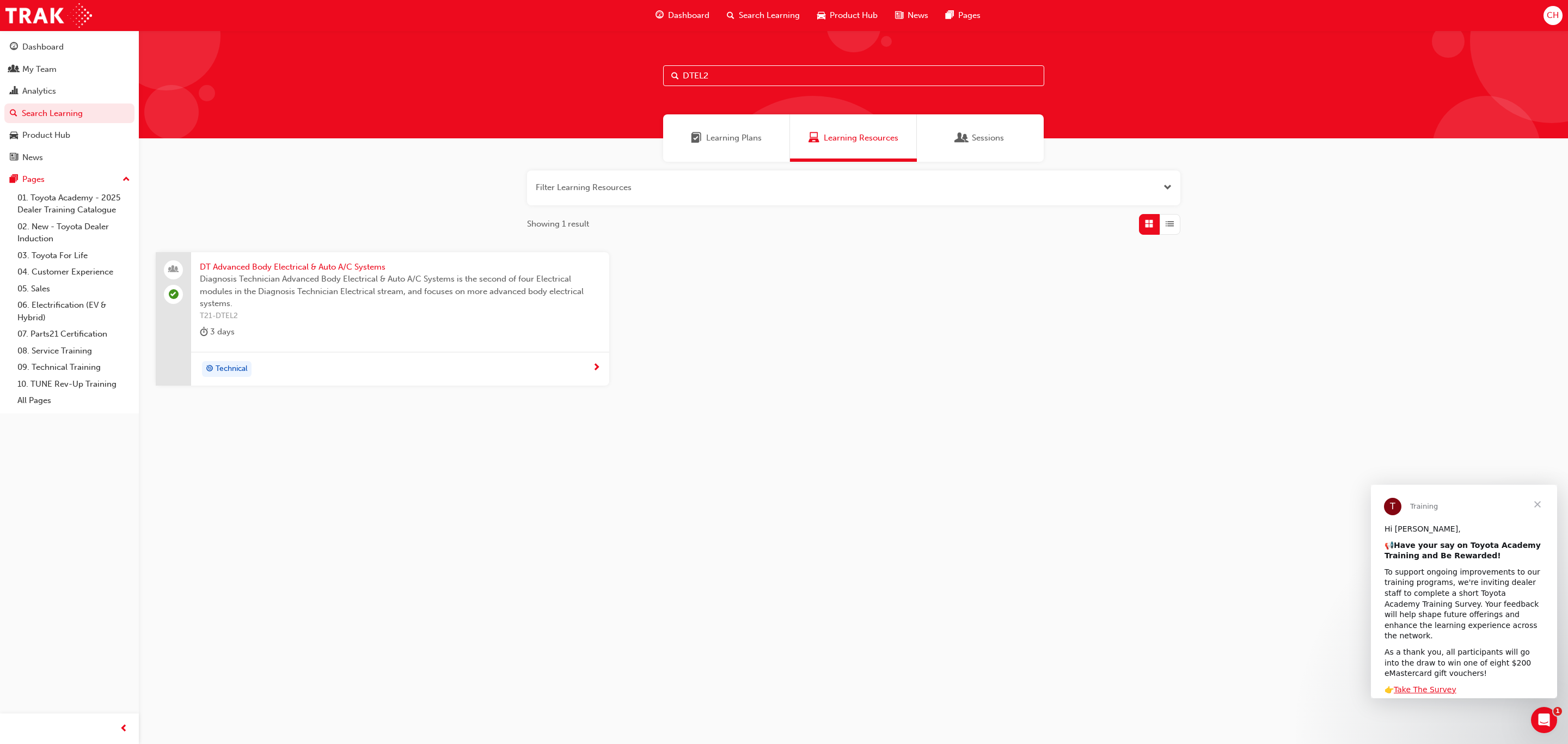
click at [332, 273] on span "Diagnosis Technician Advanced Body Electrical & Auto A/C Systems is the second …" at bounding box center [399, 291] width 400 height 37
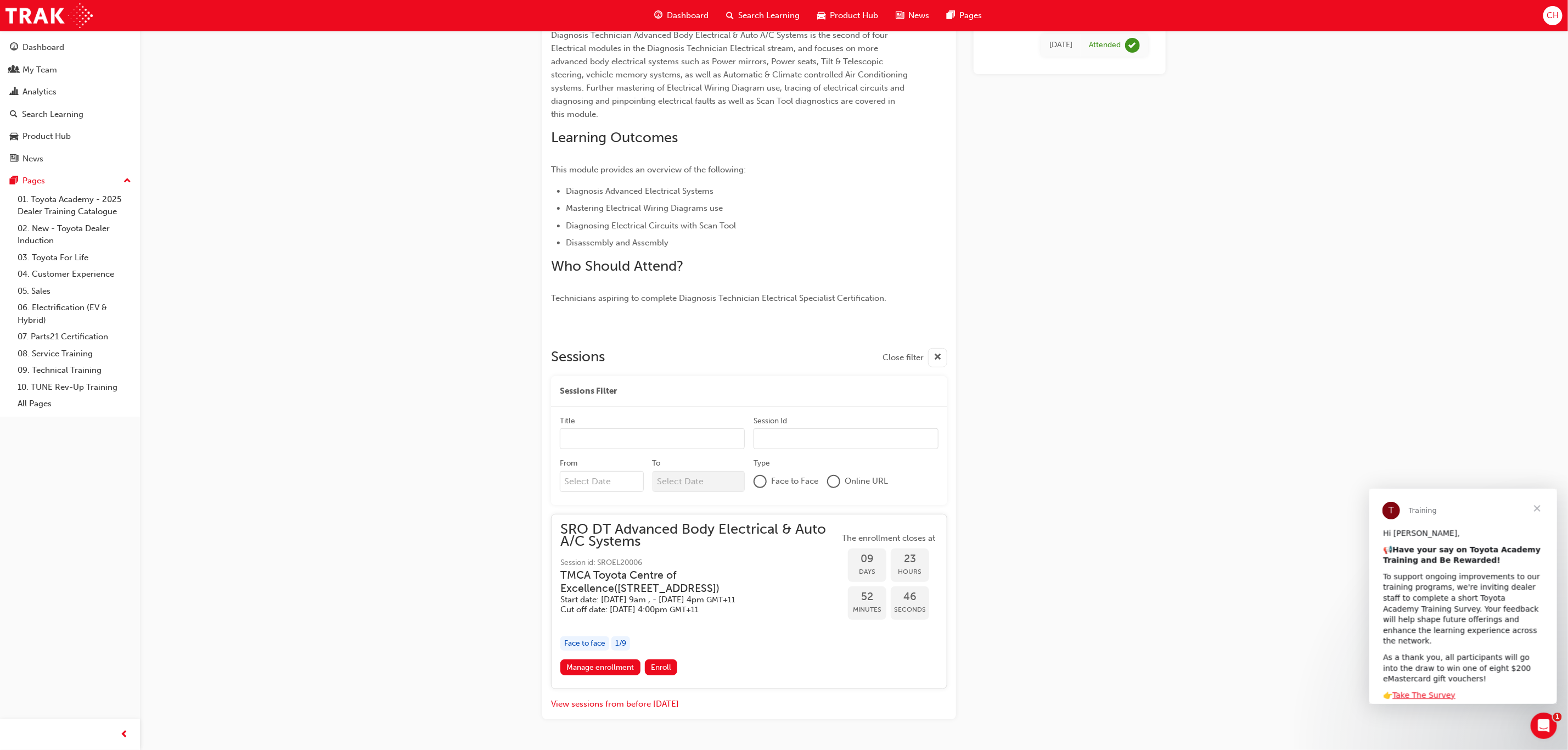
scroll to position [195, 0]
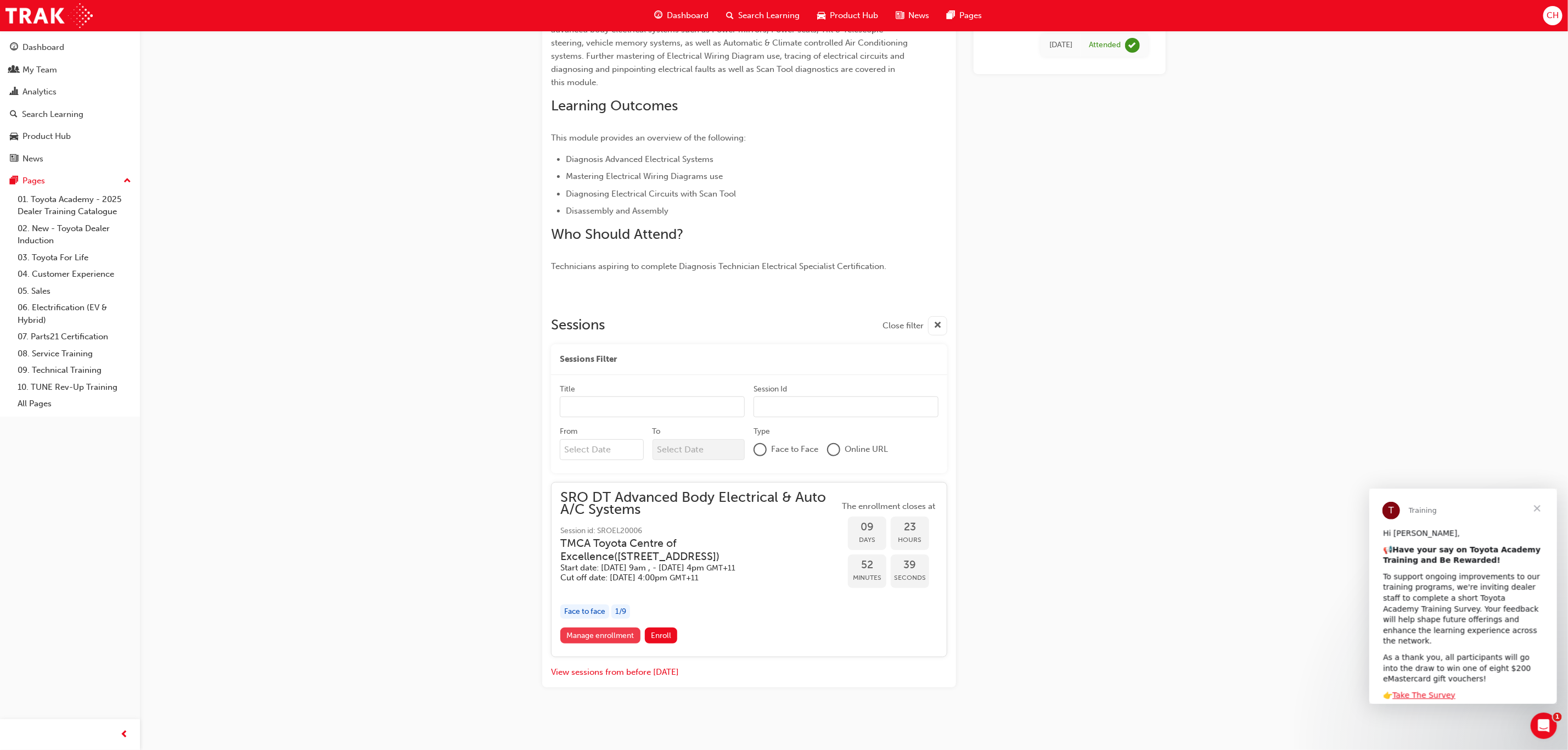
click at [606, 630] on link "Manage enrollment" at bounding box center [600, 635] width 80 height 16
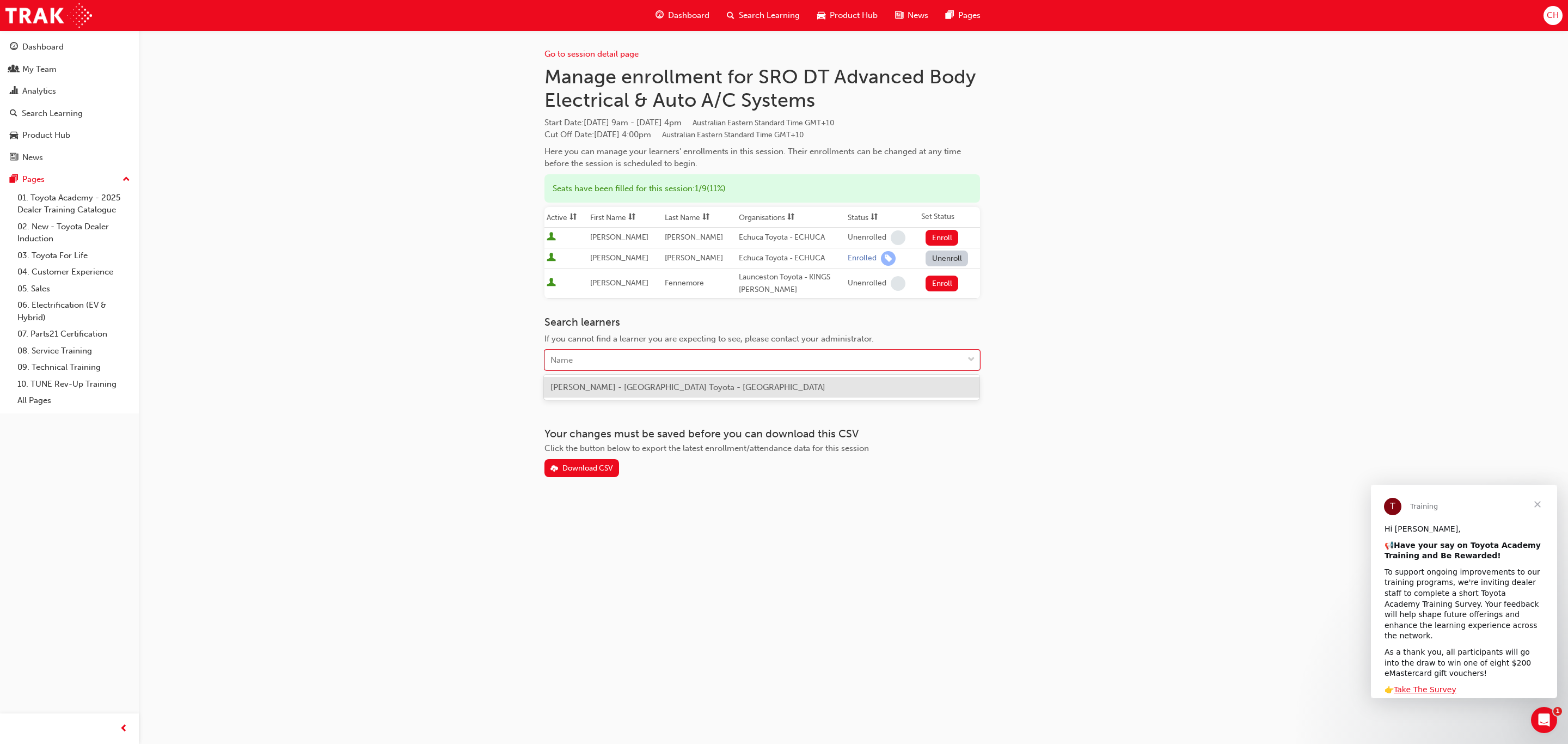
click at [570, 360] on div "Name" at bounding box center [561, 360] width 22 height 13
type input "[PERSON_NAME]"
click at [599, 386] on span "[PERSON_NAME] - [GEOGRAPHIC_DATA] Toyota - [GEOGRAPHIC_DATA]" at bounding box center [687, 387] width 275 height 10
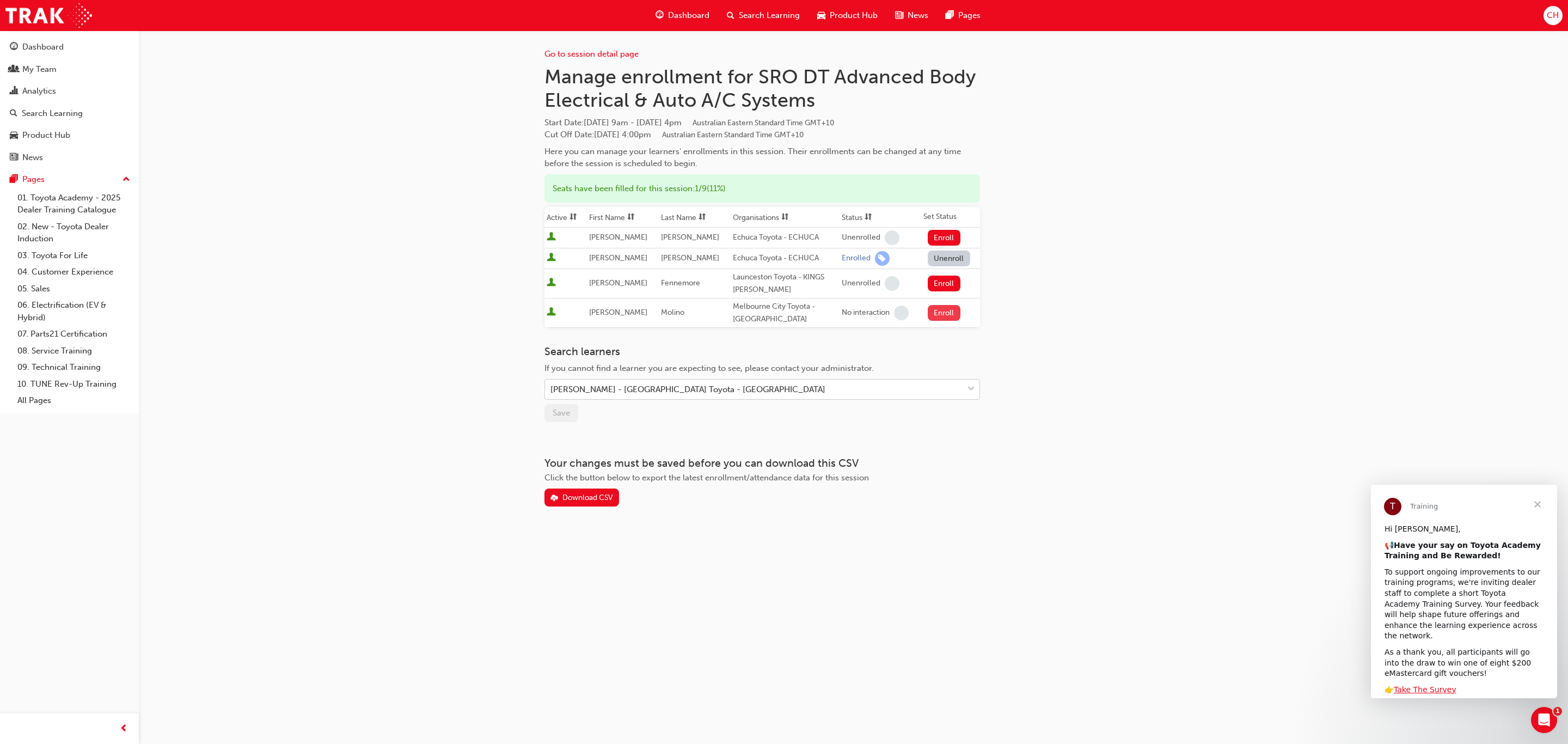
click at [943, 311] on button "Enroll" at bounding box center [944, 313] width 33 height 15
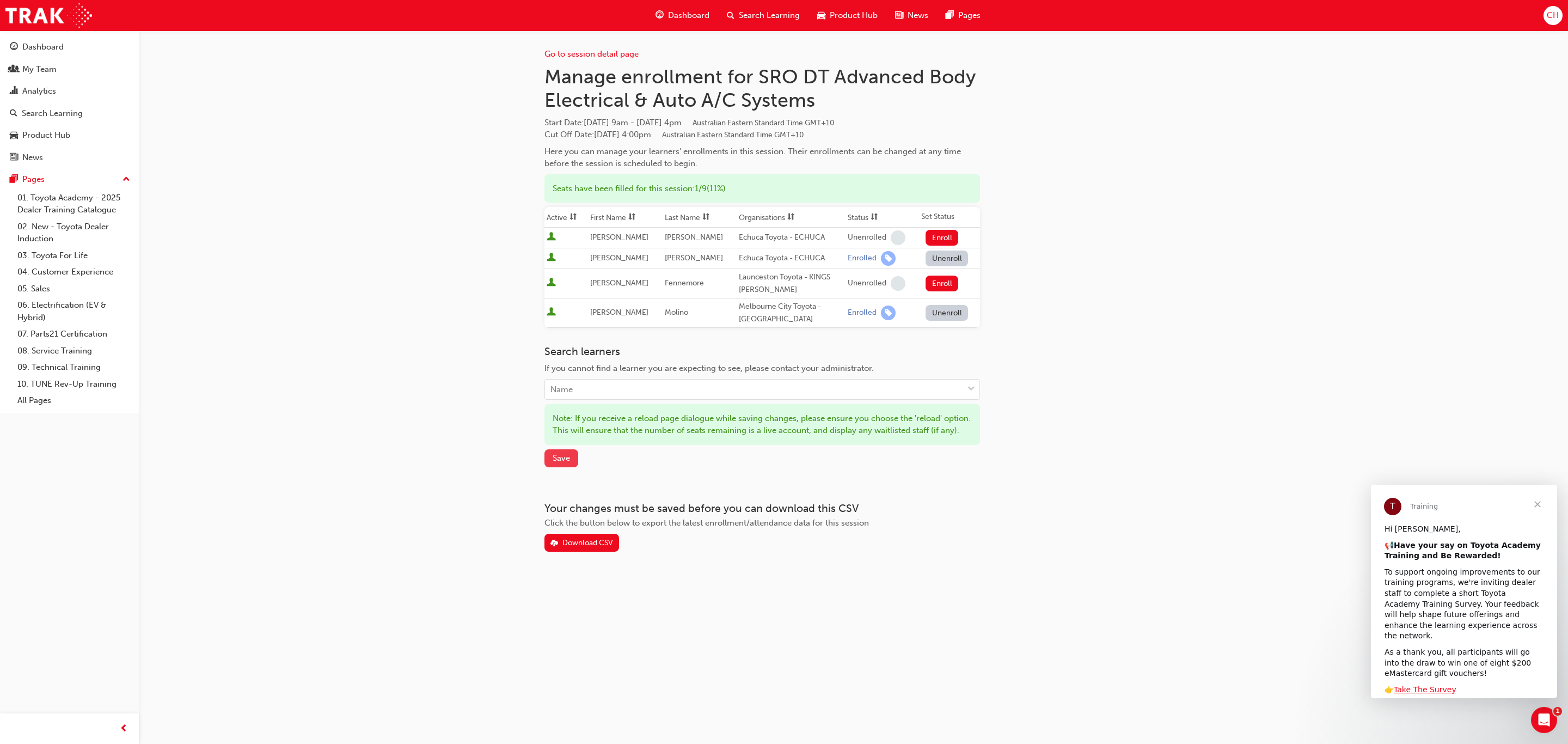
click at [556, 462] on span "Save" at bounding box center [562, 457] width 17 height 10
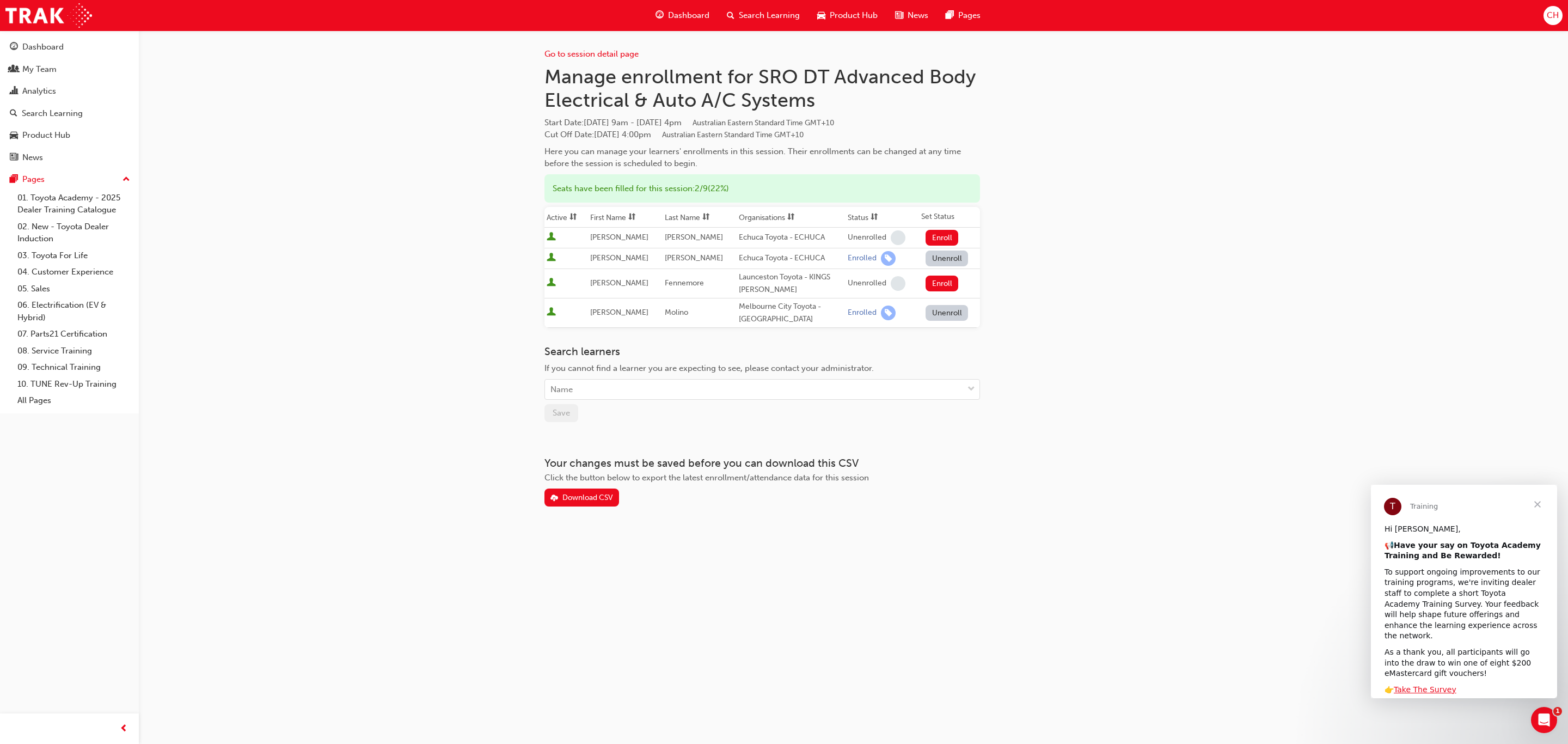
click at [1537, 500] on span "Close" at bounding box center [1537, 504] width 40 height 40
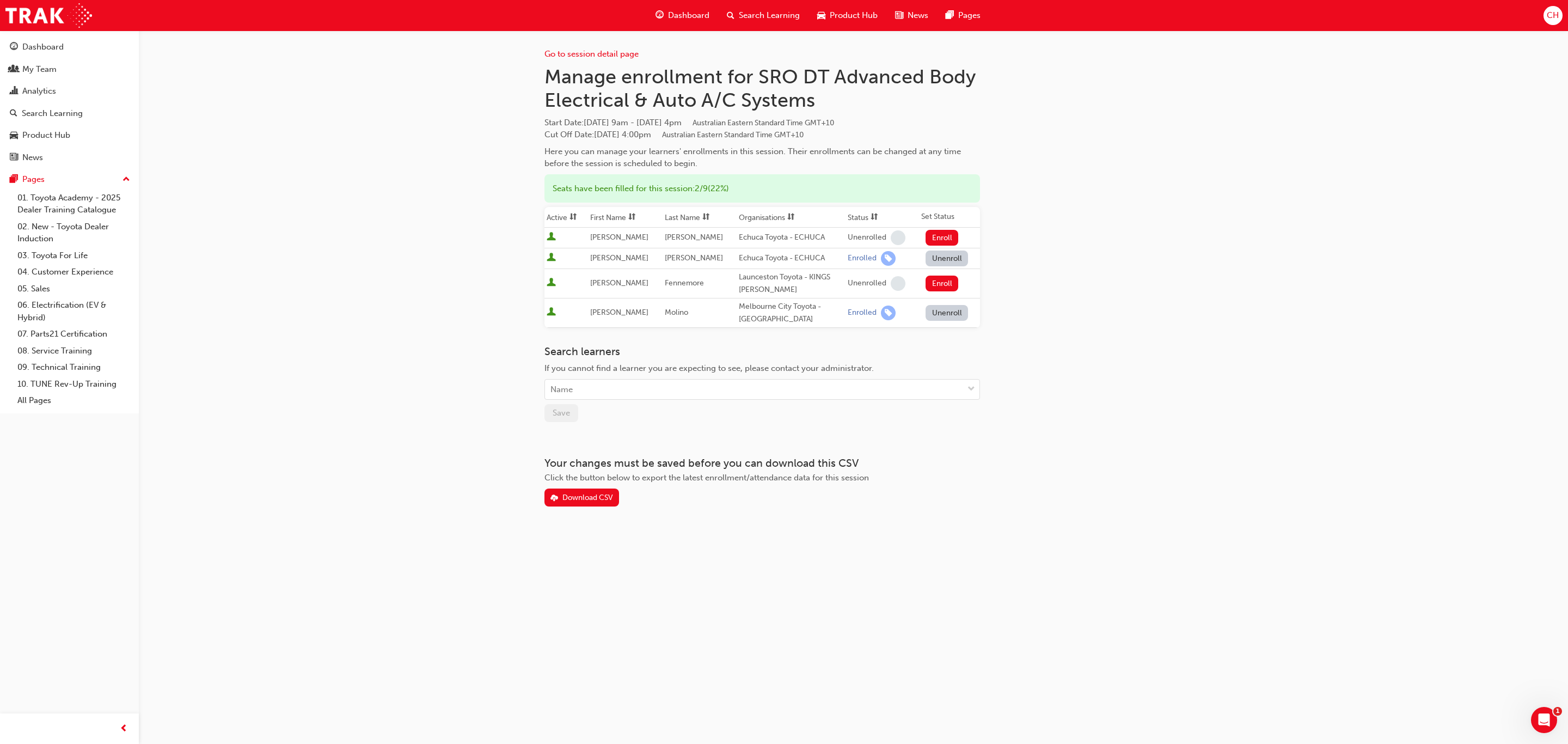
click at [750, 12] on span "Search Learning" at bounding box center [768, 15] width 61 height 13
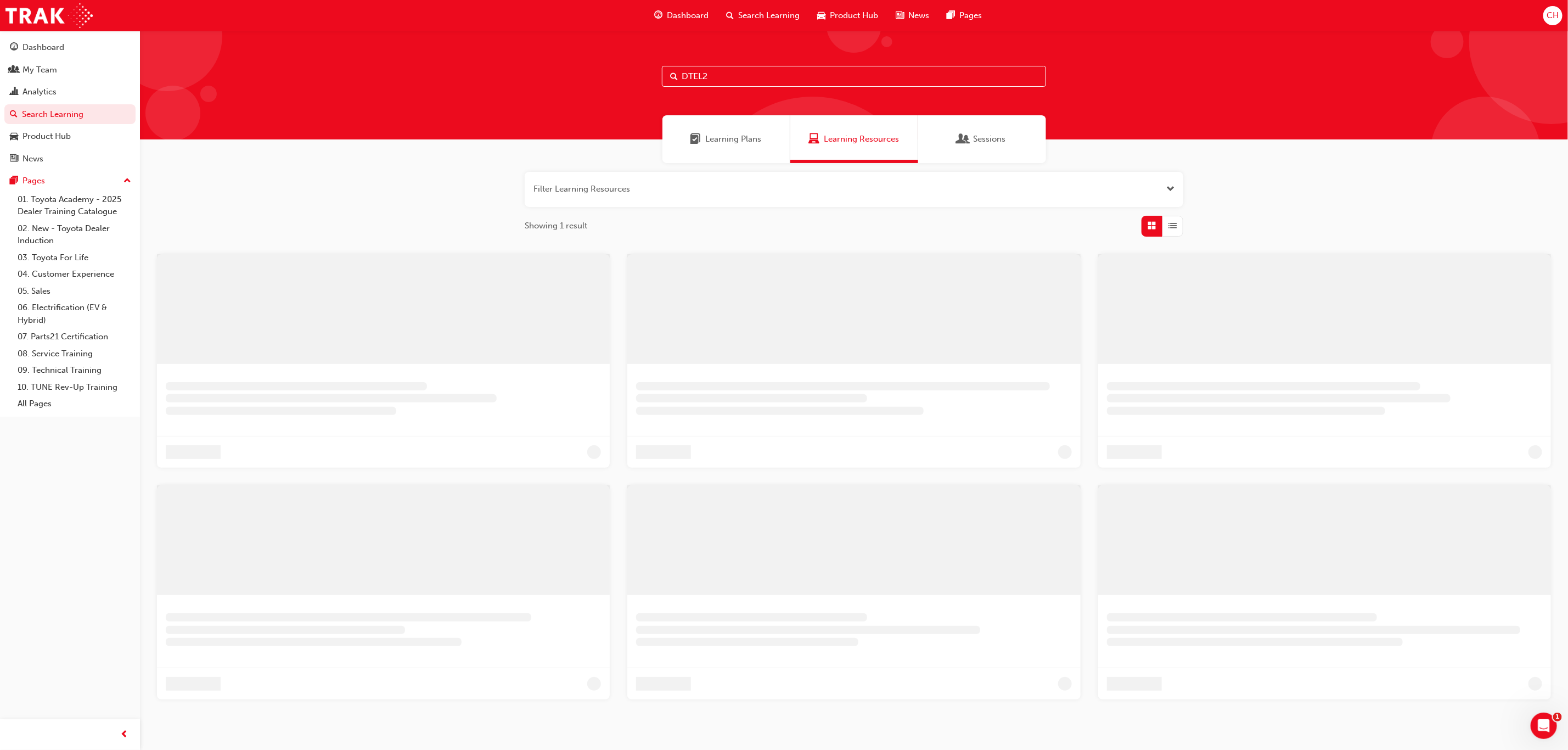
click at [725, 79] on input "DTEL2" at bounding box center [853, 76] width 384 height 20
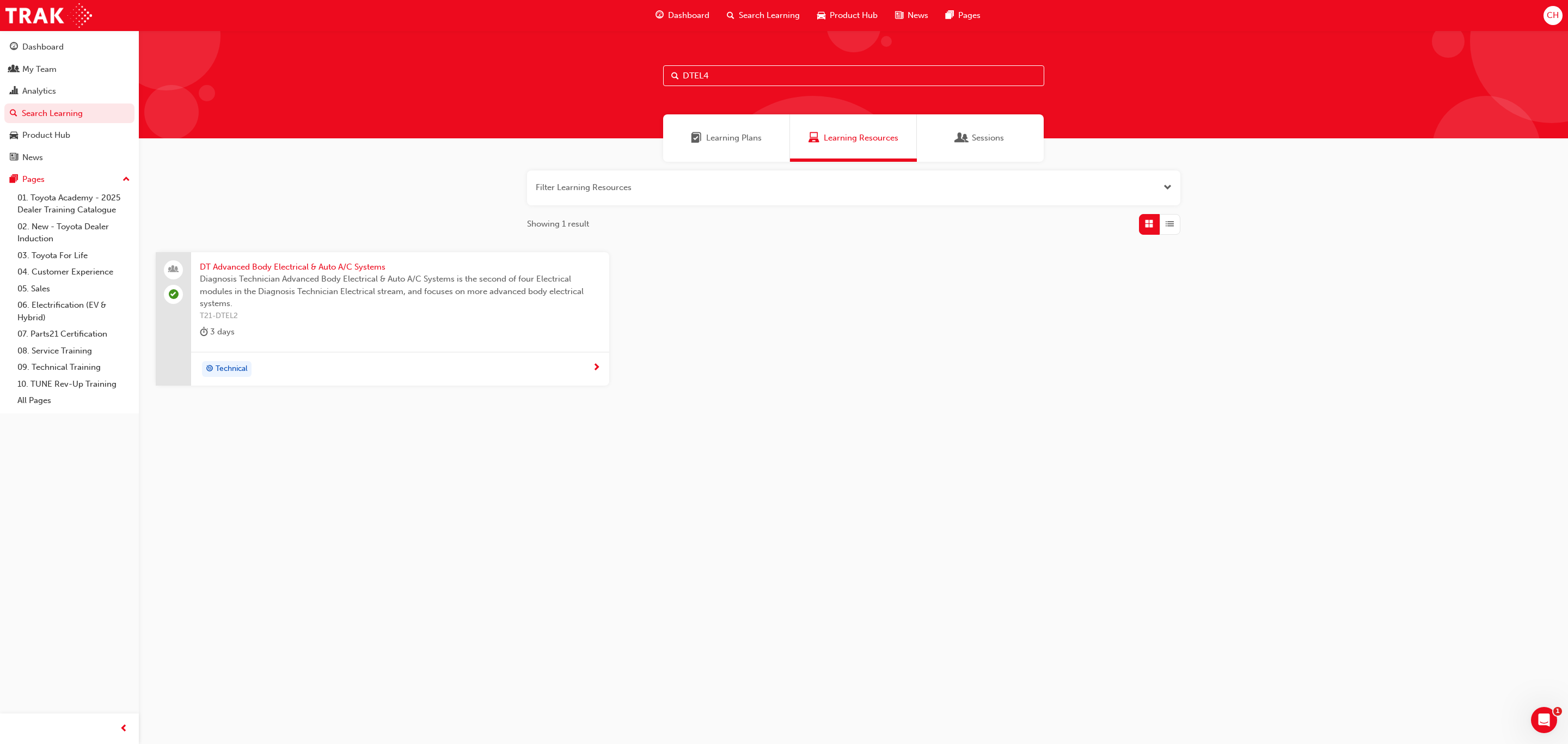
type input "DTEL4"
click at [411, 292] on span "Diagnosis Technician Audio, Navigation, SRS & Safety Systems is the fourth modu…" at bounding box center [399, 285] width 400 height 24
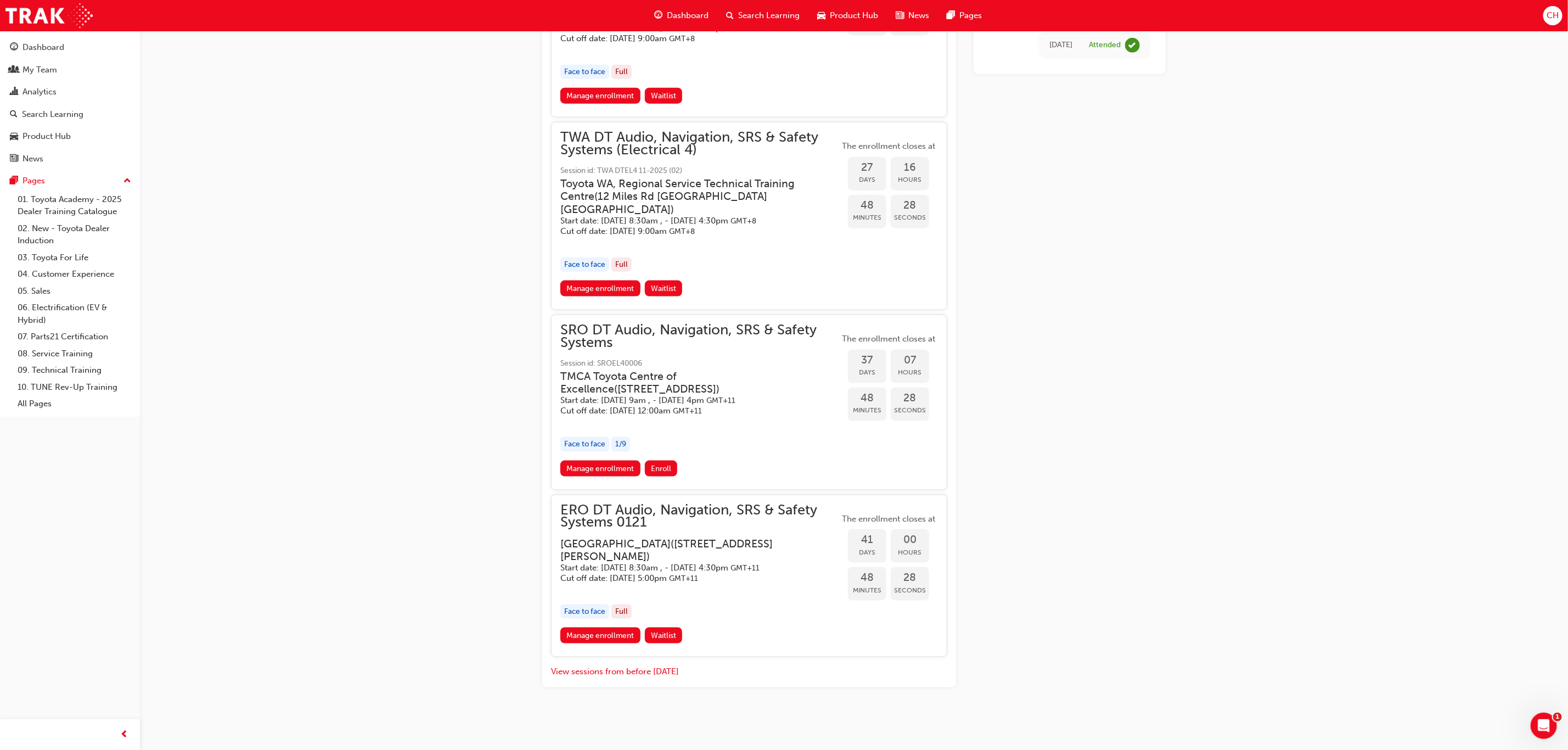
scroll to position [823, 0]
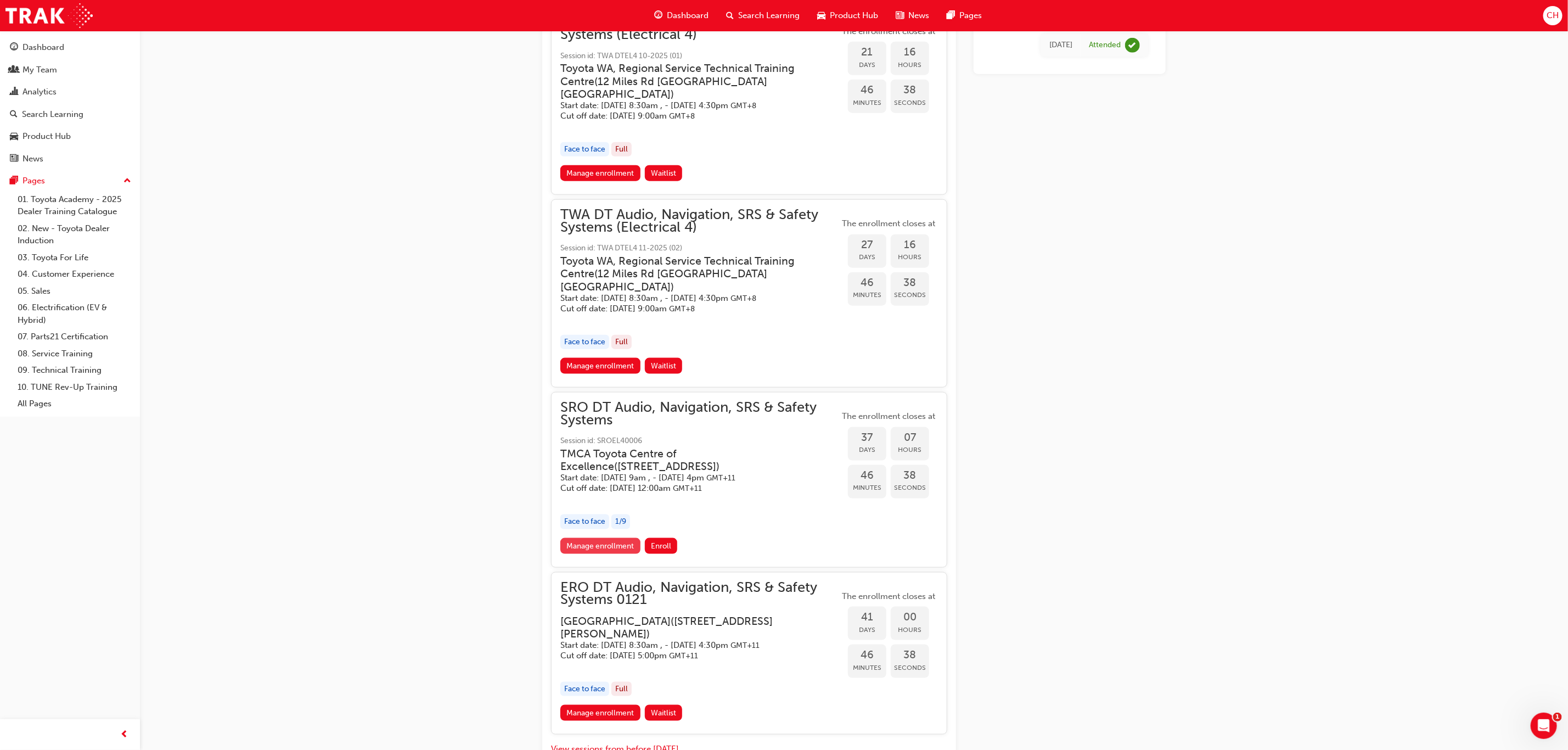
click at [613, 554] on link "Manage enrollment" at bounding box center [600, 546] width 80 height 16
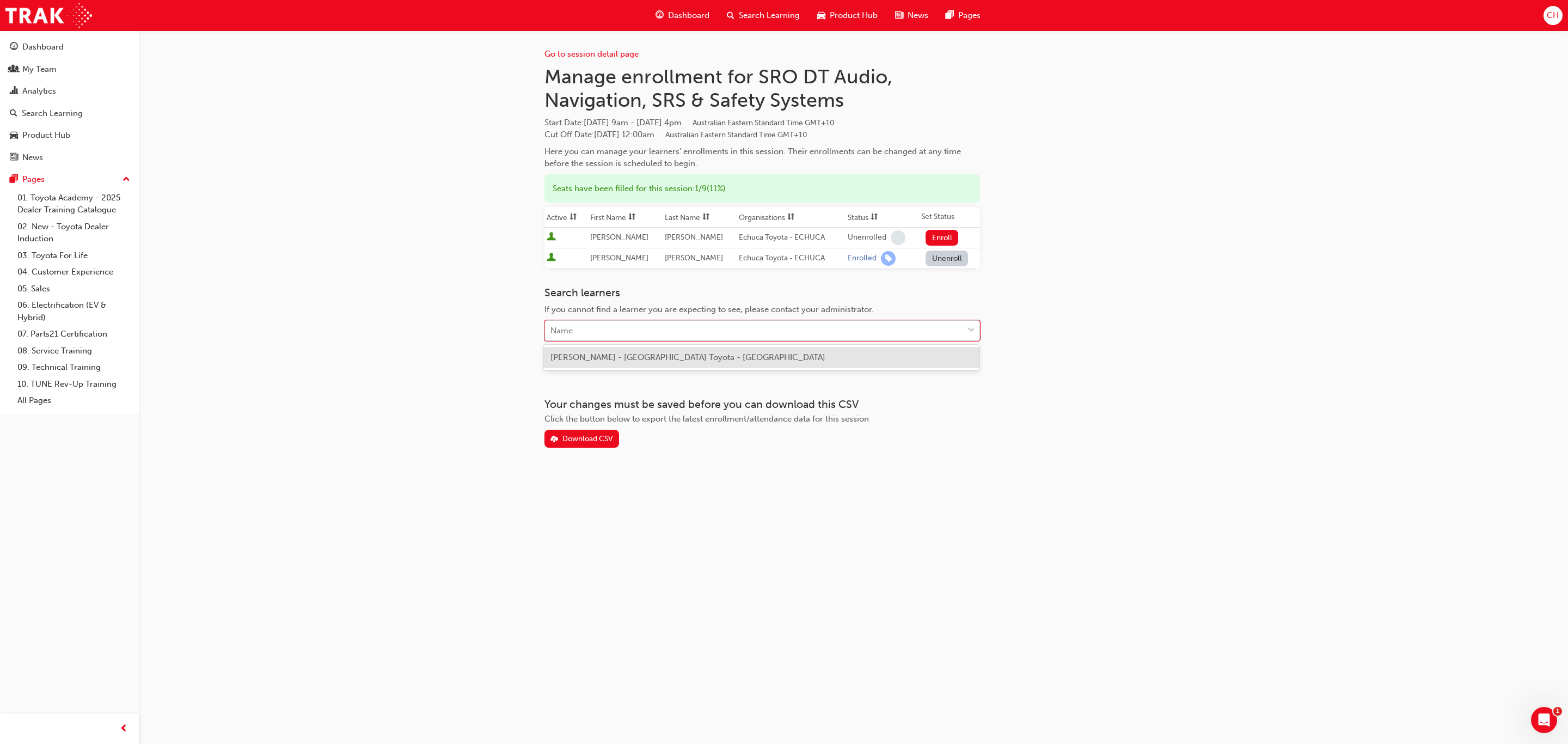
click at [566, 320] on div "Name" at bounding box center [761, 330] width 435 height 20
type input "QI"
click at [591, 355] on span "[PERSON_NAME] - [GEOGRAPHIC_DATA] Toyota - [GEOGRAPHIC_DATA]" at bounding box center [687, 357] width 275 height 10
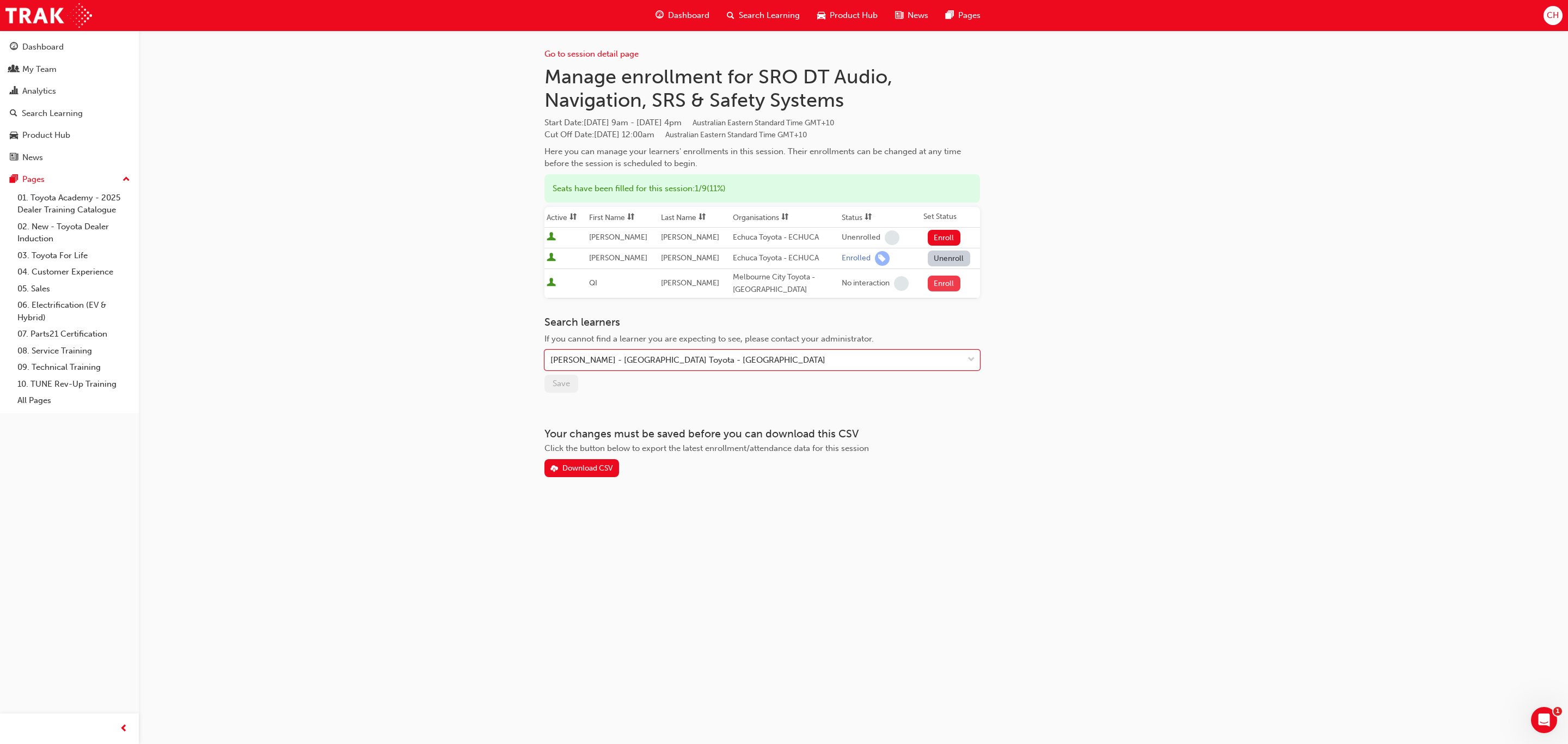
click at [943, 282] on button "Enroll" at bounding box center [944, 283] width 33 height 15
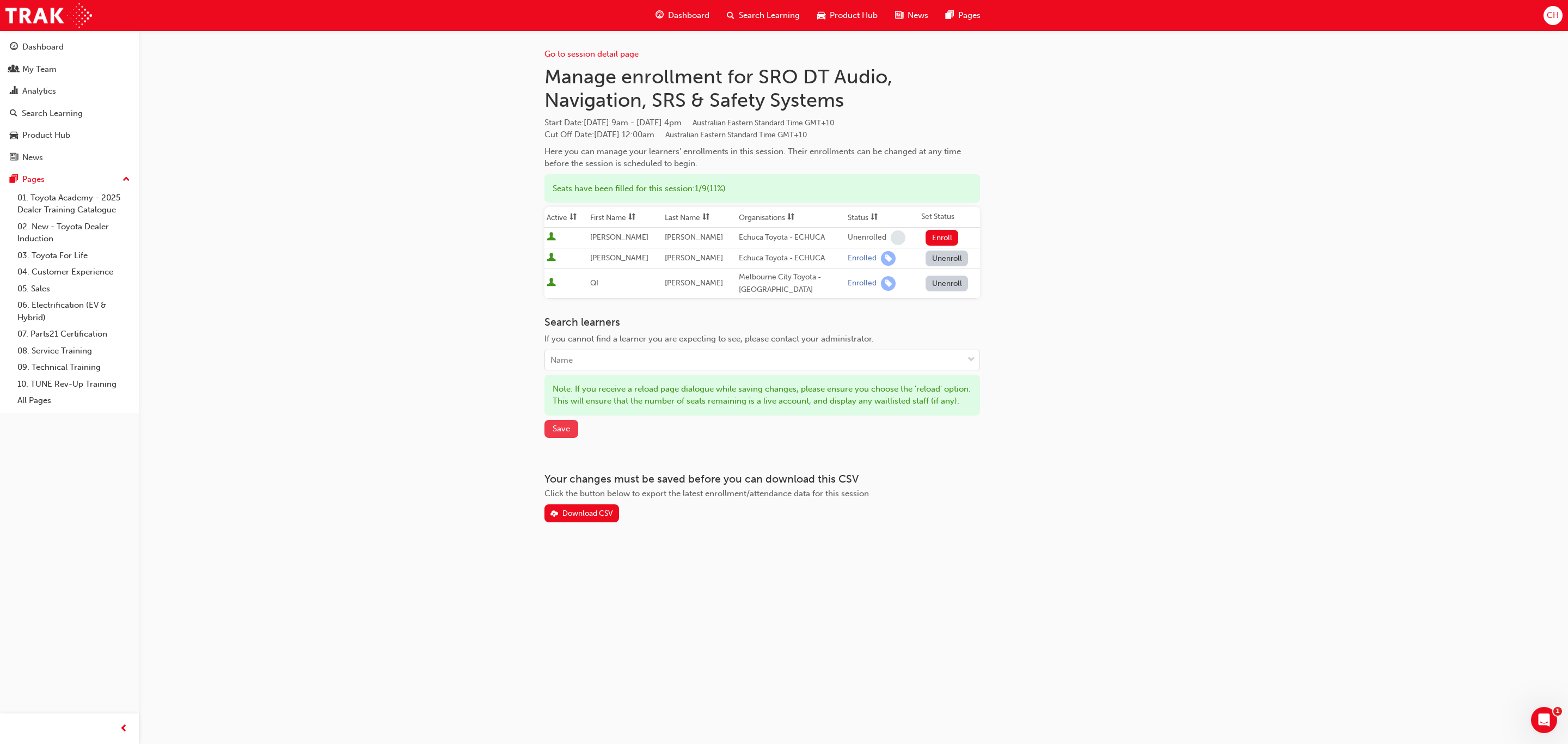
click at [566, 433] on span "Save" at bounding box center [562, 428] width 17 height 10
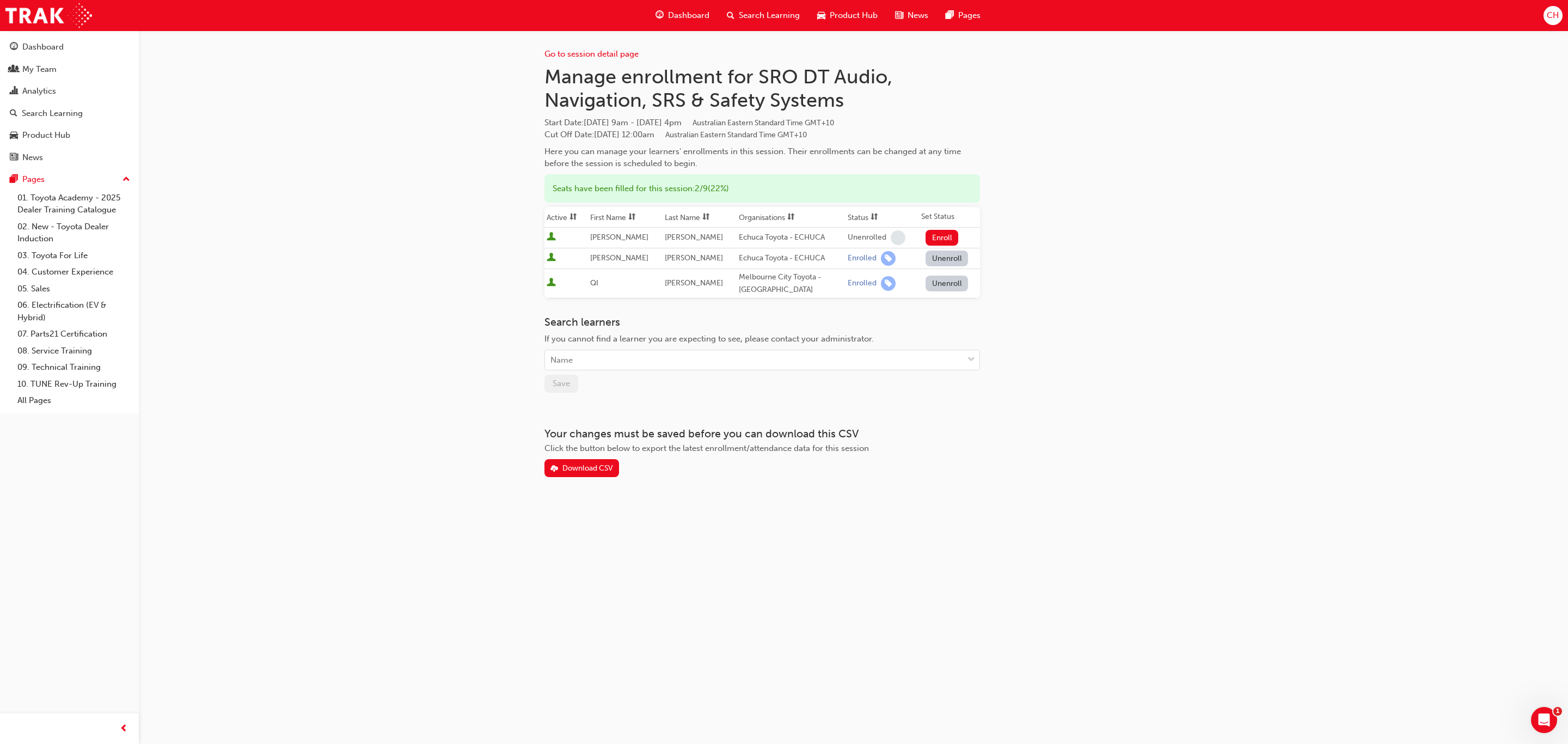
click at [762, 12] on span "Search Learning" at bounding box center [768, 15] width 61 height 13
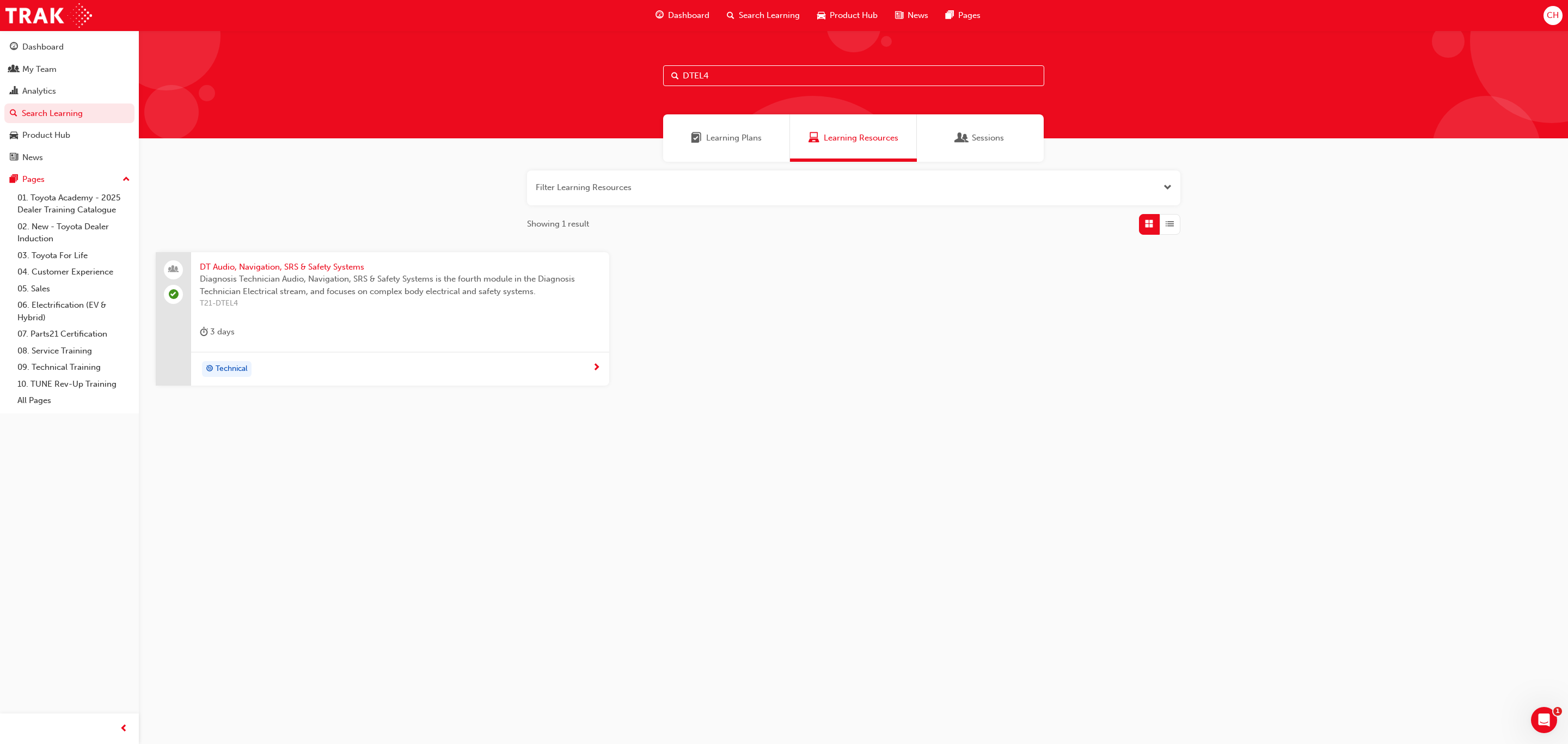
click at [712, 69] on input "DTEL4" at bounding box center [853, 75] width 381 height 20
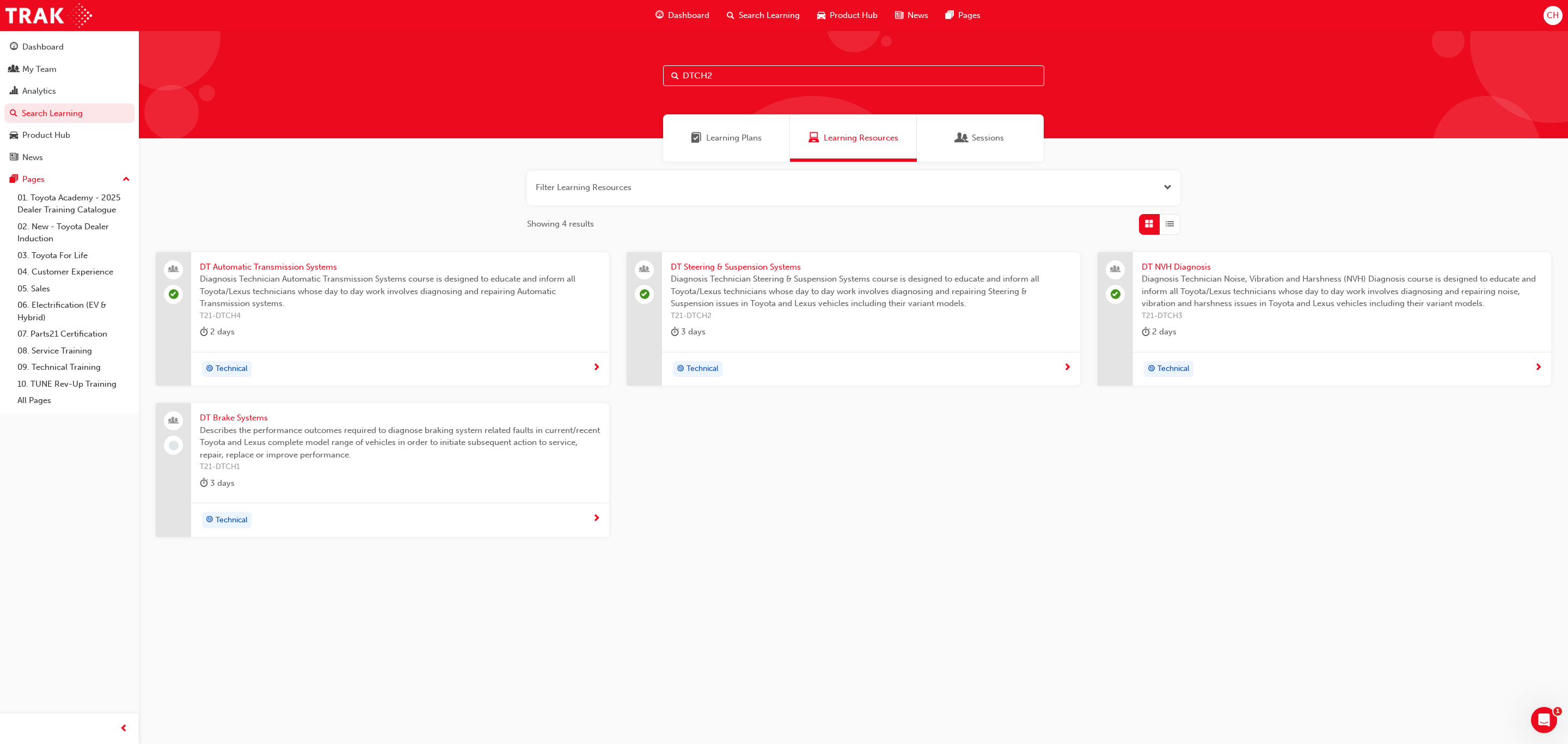
type input "DTCH2"
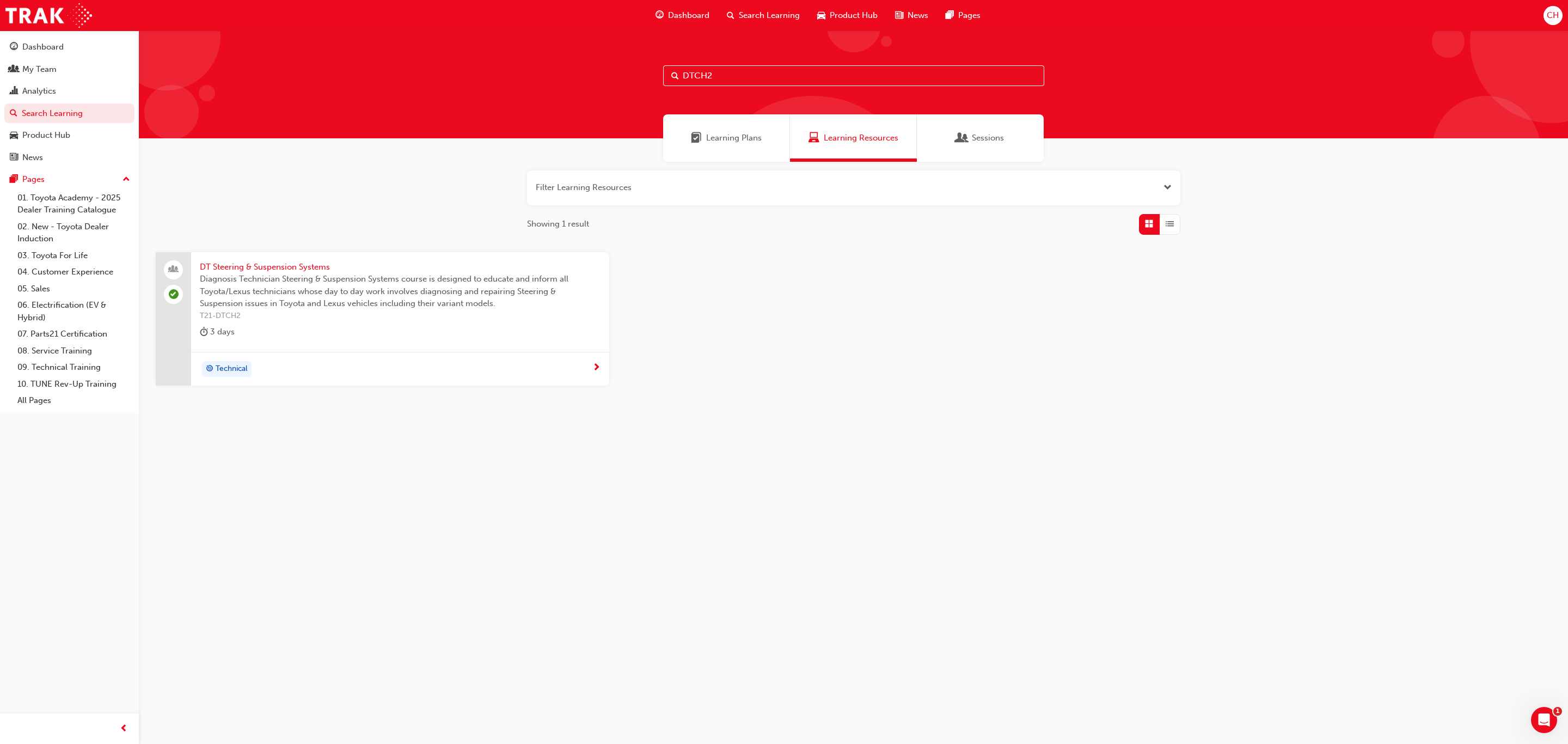
click at [363, 301] on span "Diagnosis Technician Steering & Suspension Systems course is designed to educat…" at bounding box center [399, 291] width 400 height 37
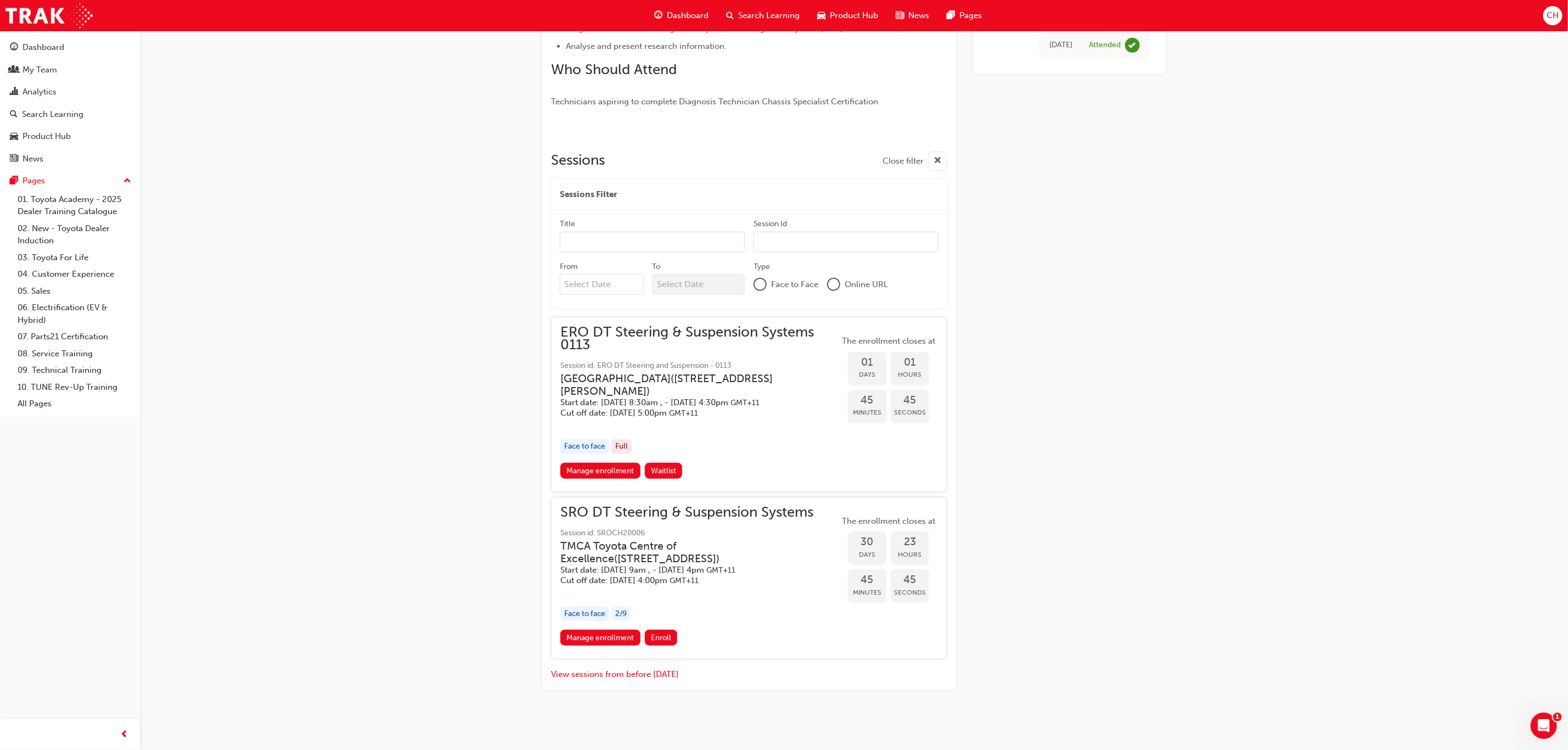
scroll to position [453, 0]
click at [620, 636] on link "Manage enrollment" at bounding box center [600, 635] width 80 height 16
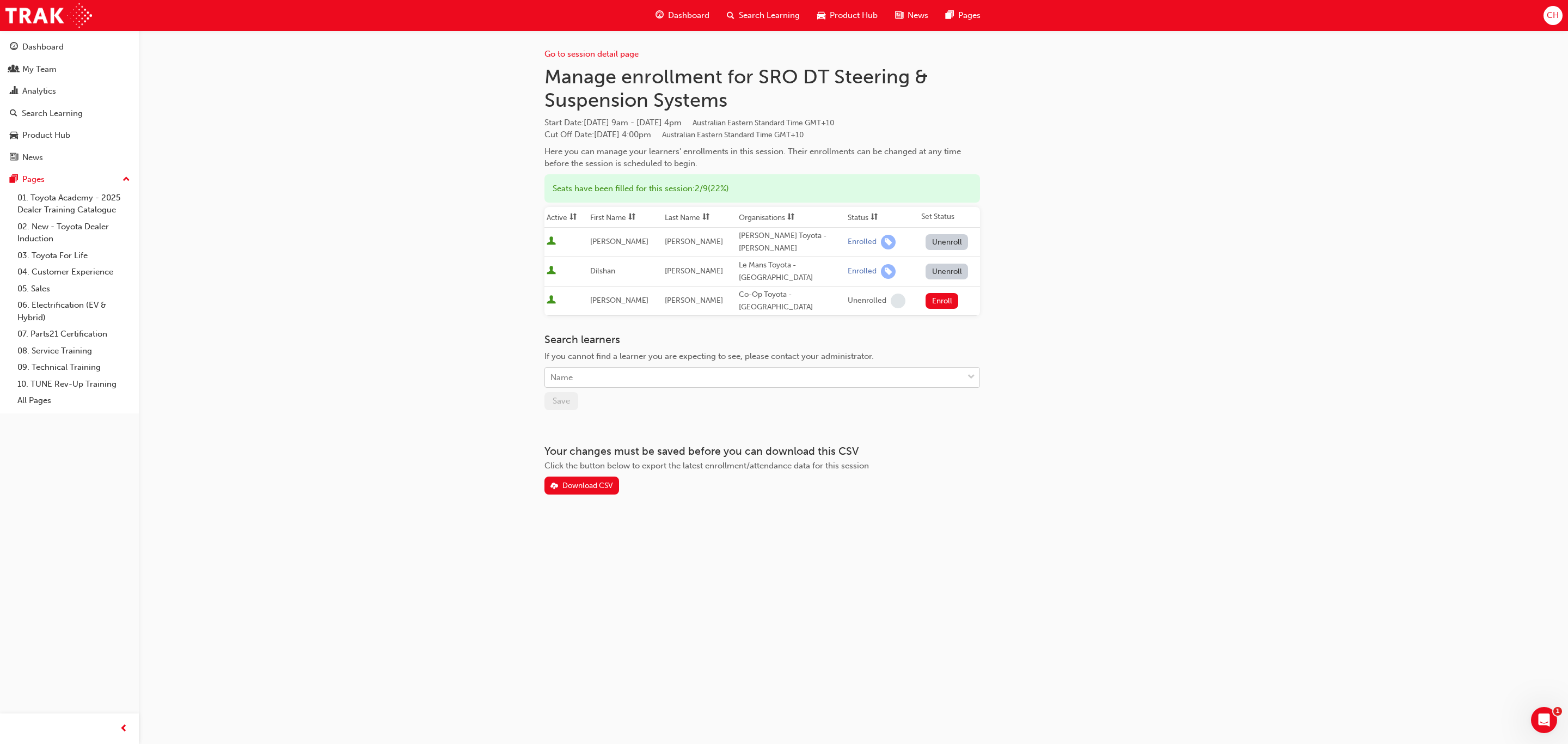
click at [572, 372] on div "Name" at bounding box center [561, 377] width 22 height 13
type input "[PERSON_NAME]"
click at [592, 375] on span "[PERSON_NAME] - [GEOGRAPHIC_DATA] Toyota - [GEOGRAPHIC_DATA]" at bounding box center [687, 377] width 275 height 10
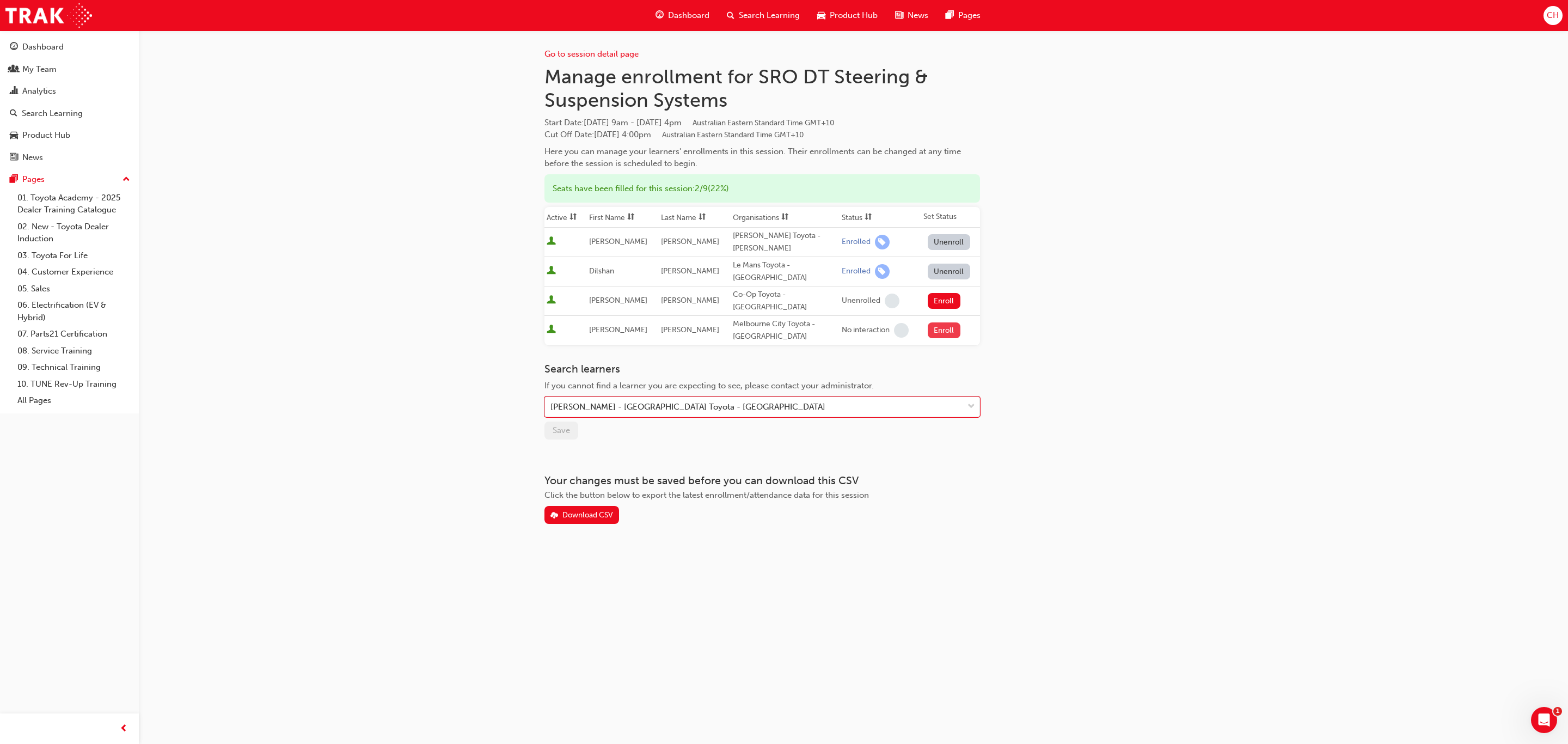
click at [936, 322] on button "Enroll" at bounding box center [944, 330] width 33 height 15
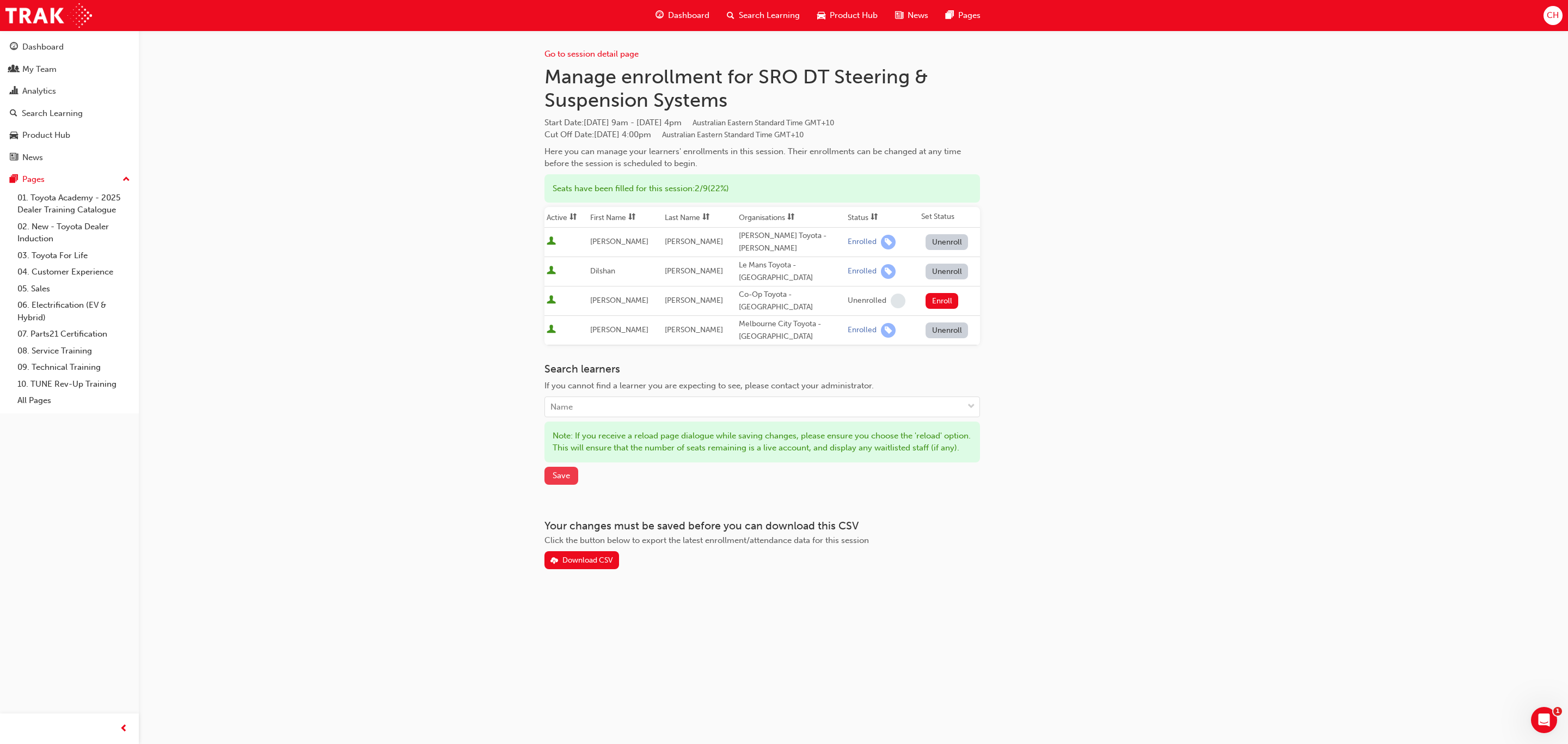
click at [551, 466] on button "Save" at bounding box center [561, 475] width 34 height 18
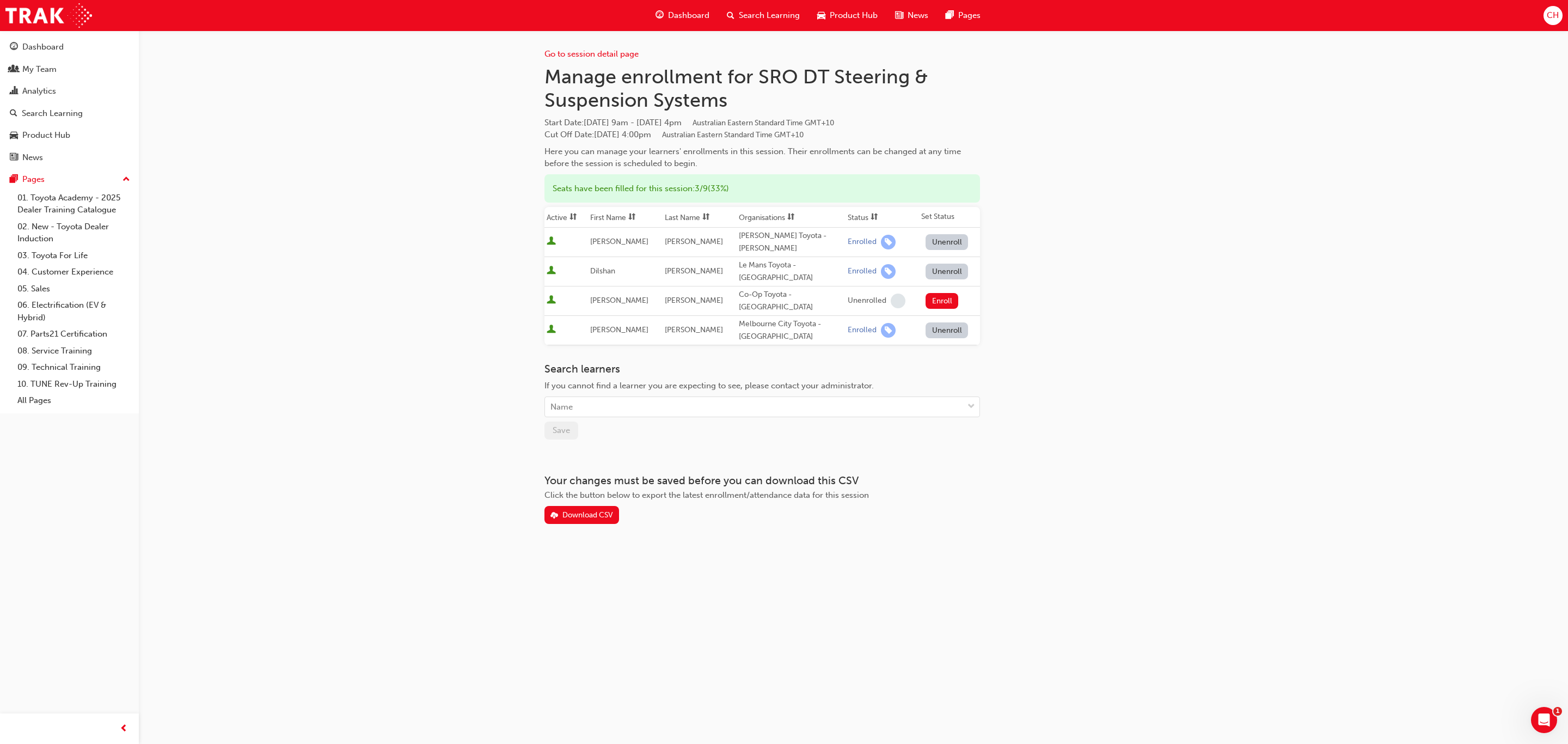
click at [1260, 304] on div "Go to session detail page Manage enrollment for SRO DT Steering & Suspension Sy…" at bounding box center [784, 372] width 1568 height 744
